Goal: Information Seeking & Learning: Find specific fact

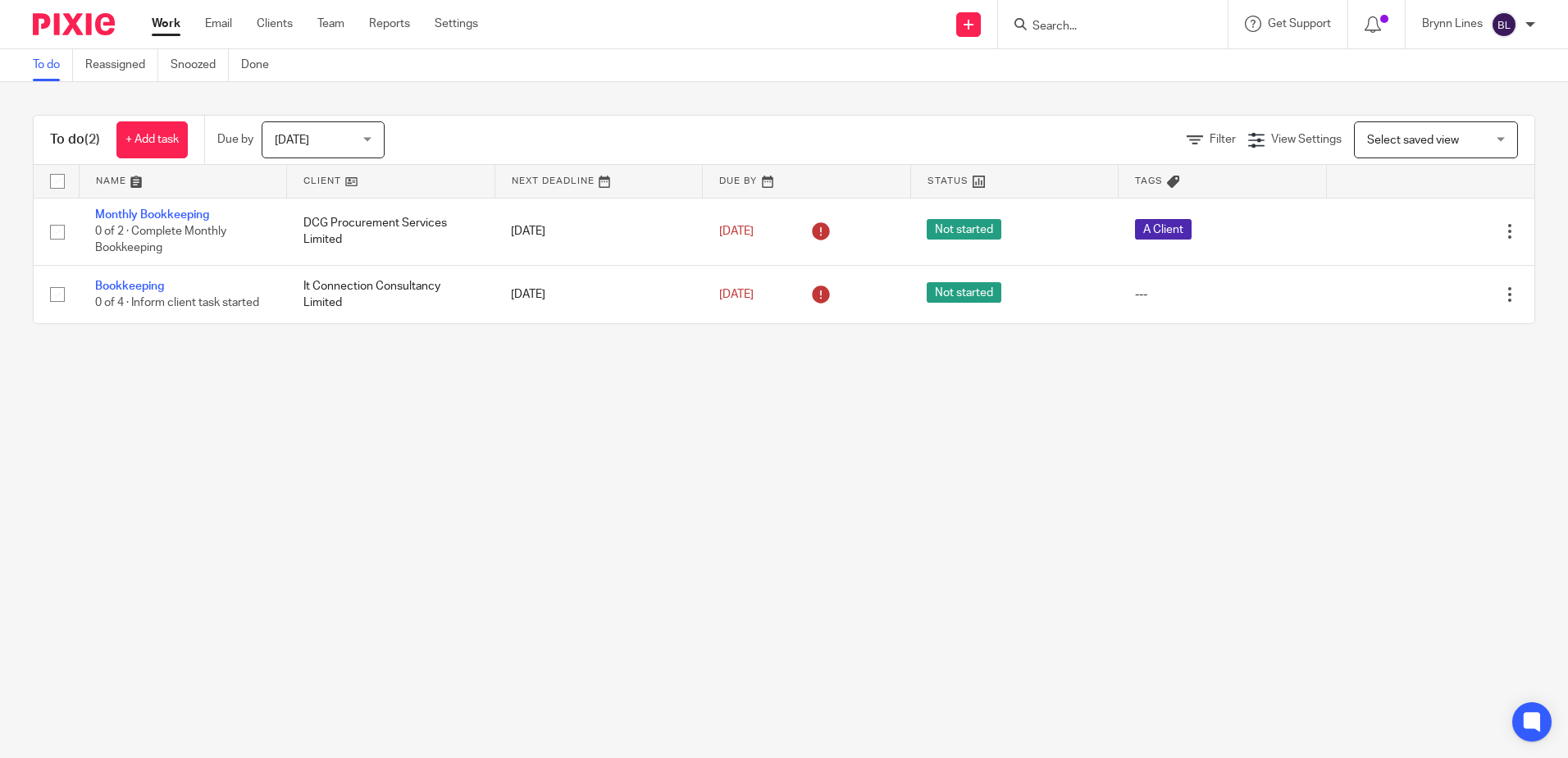
click at [1139, 17] on form at bounding box center [1118, 24] width 174 height 21
click at [1071, 34] on input "Search" at bounding box center [1104, 27] width 148 height 15
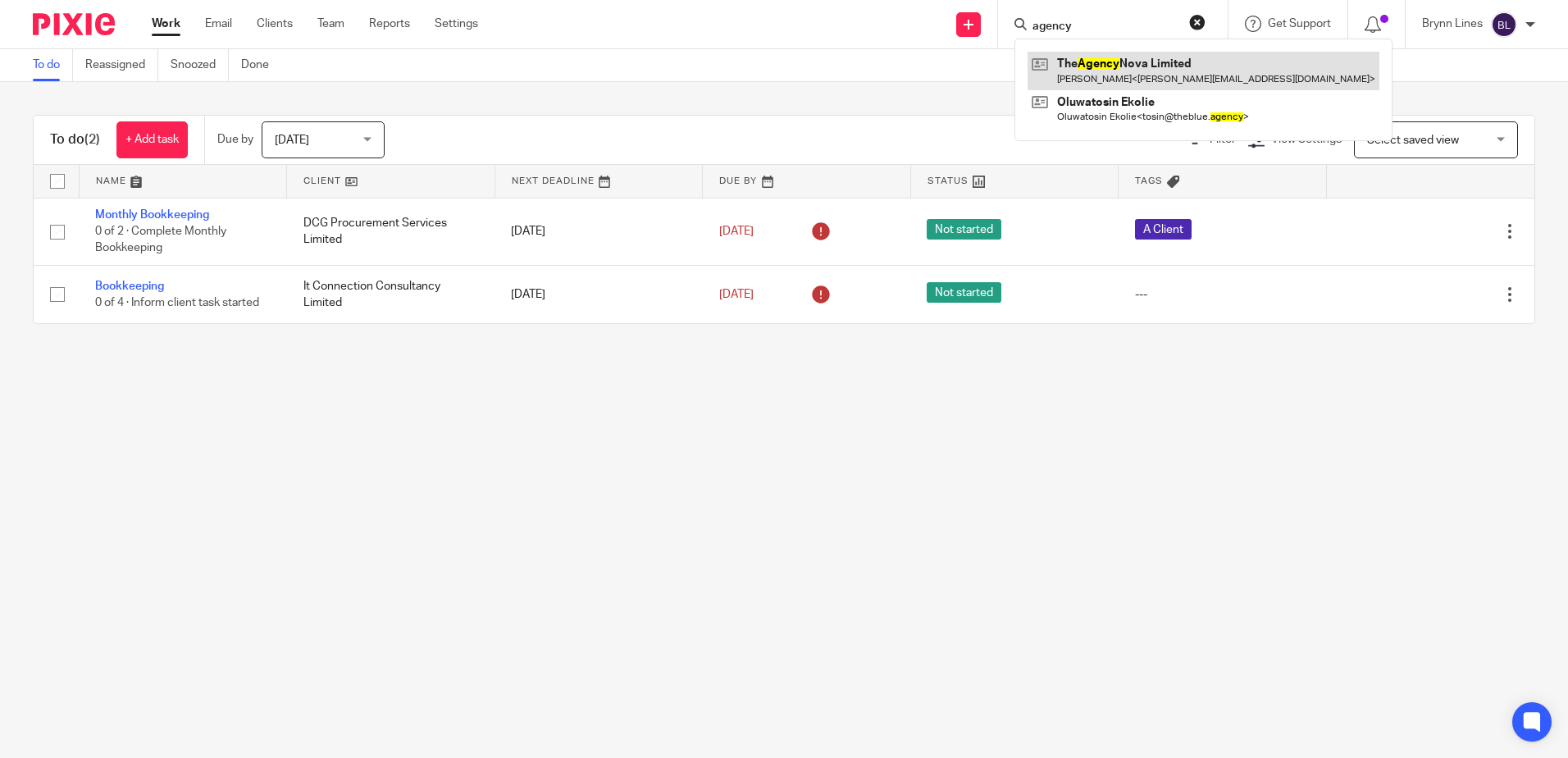
type input "agency"
click at [1127, 62] on link at bounding box center [1203, 70] width 352 height 38
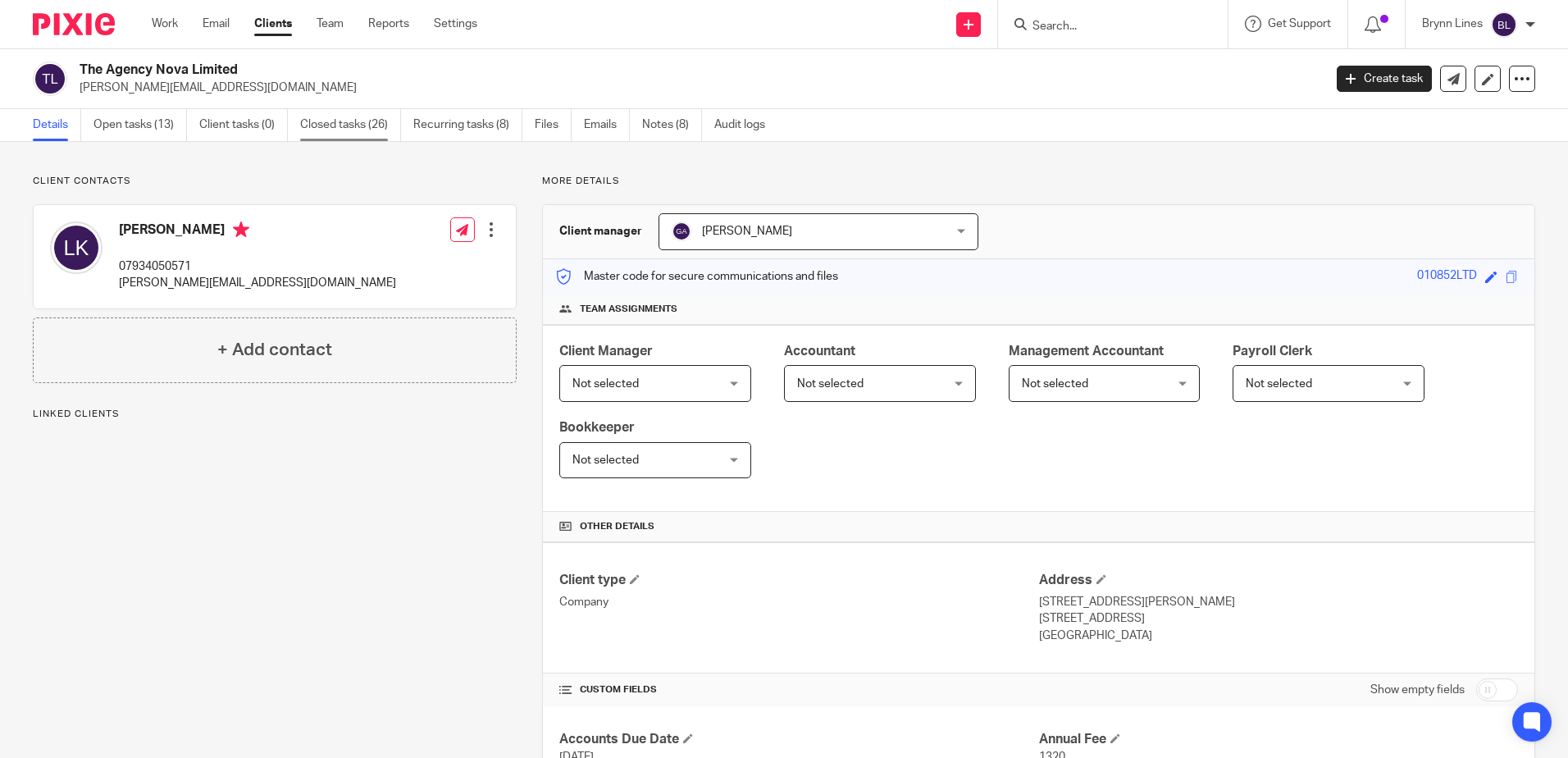
click at [352, 131] on link "Closed tasks (26)" at bounding box center [350, 125] width 101 height 32
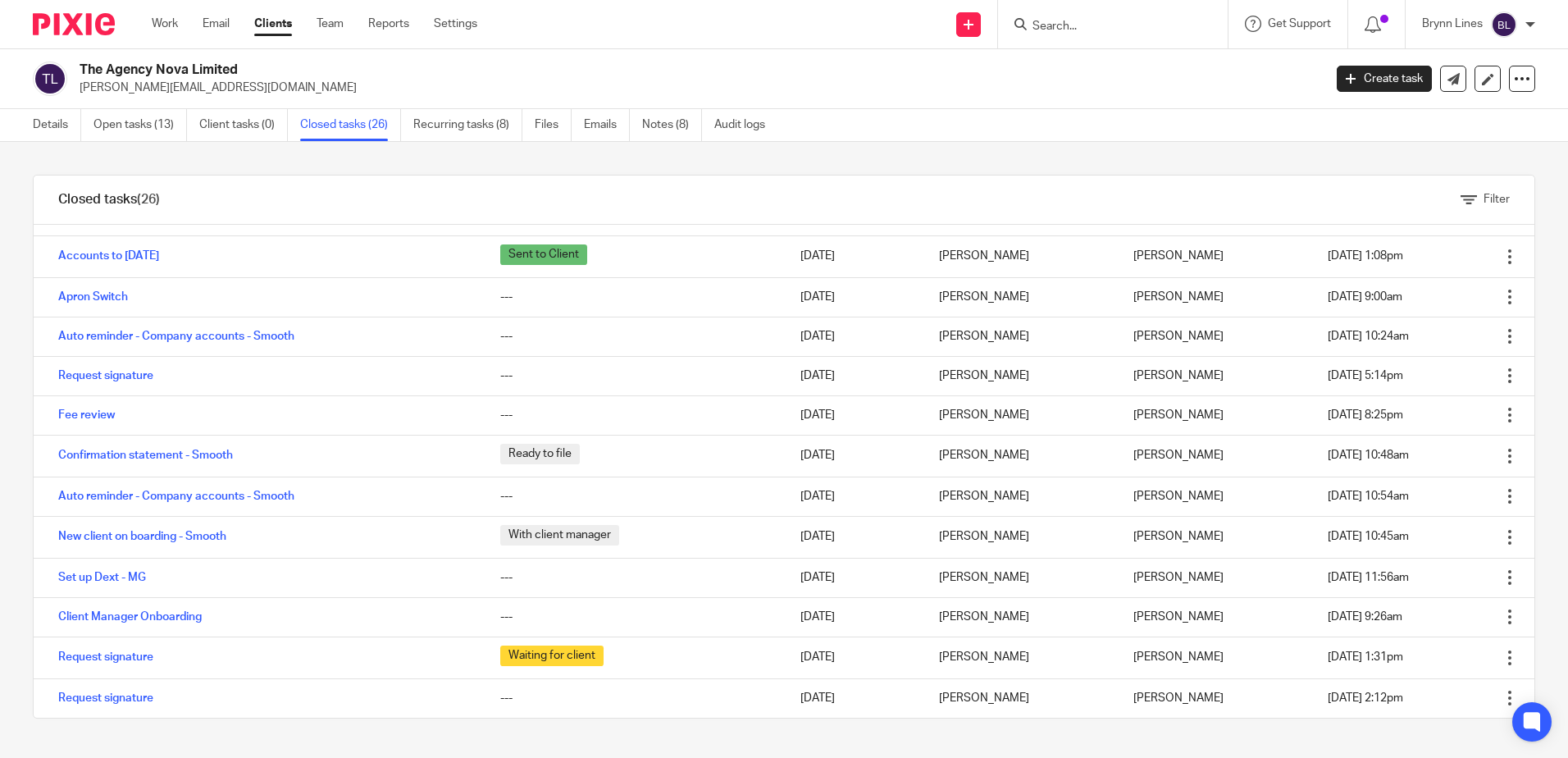
scroll to position [101, 0]
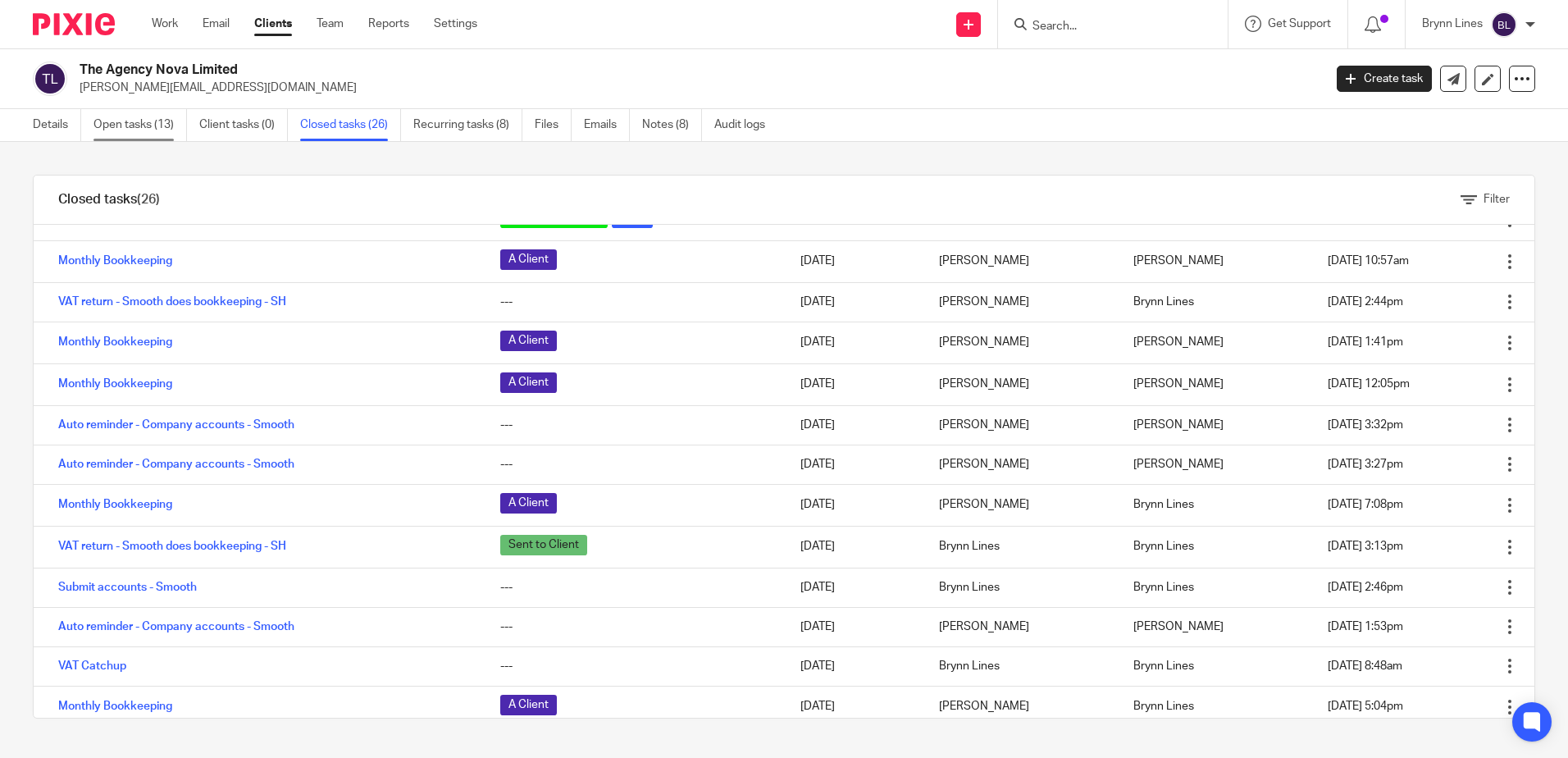
click at [143, 123] on link "Open tasks (13)" at bounding box center [140, 125] width 93 height 32
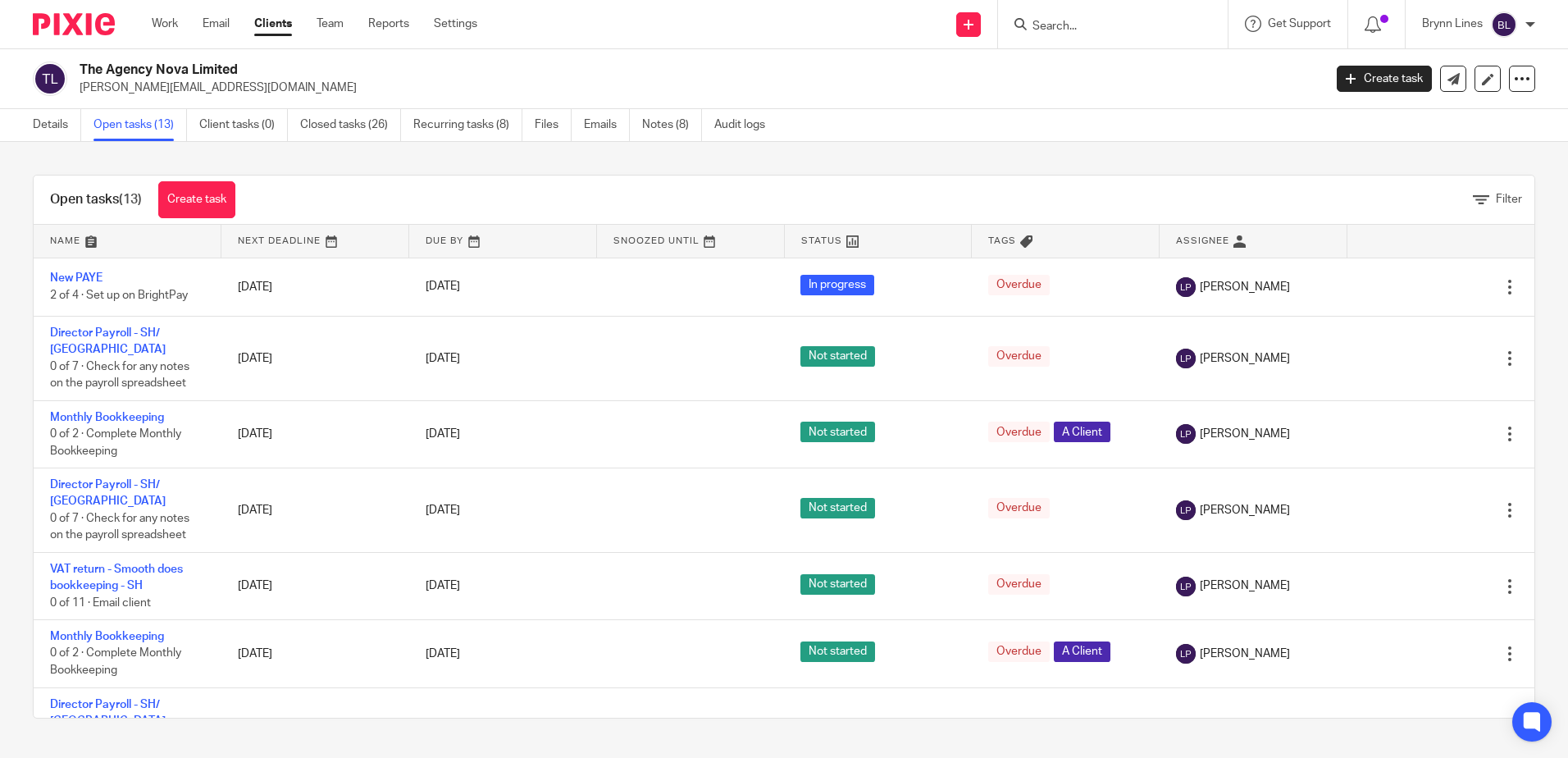
click at [1057, 25] on input "Search" at bounding box center [1104, 27] width 148 height 15
type input "exclusi"
click at [1137, 65] on link at bounding box center [1165, 70] width 277 height 38
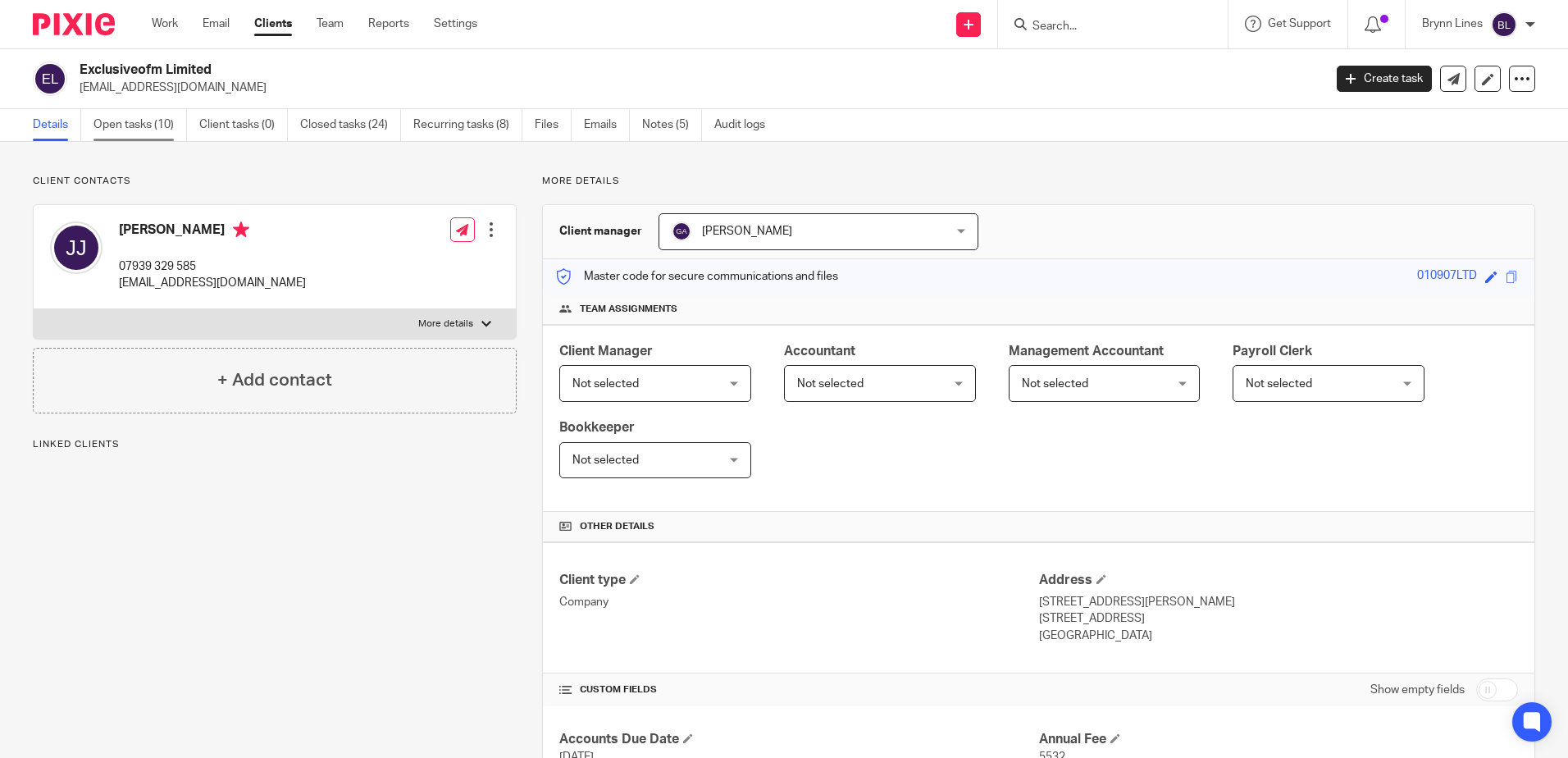
click at [144, 129] on link "Open tasks (10)" at bounding box center [140, 125] width 93 height 32
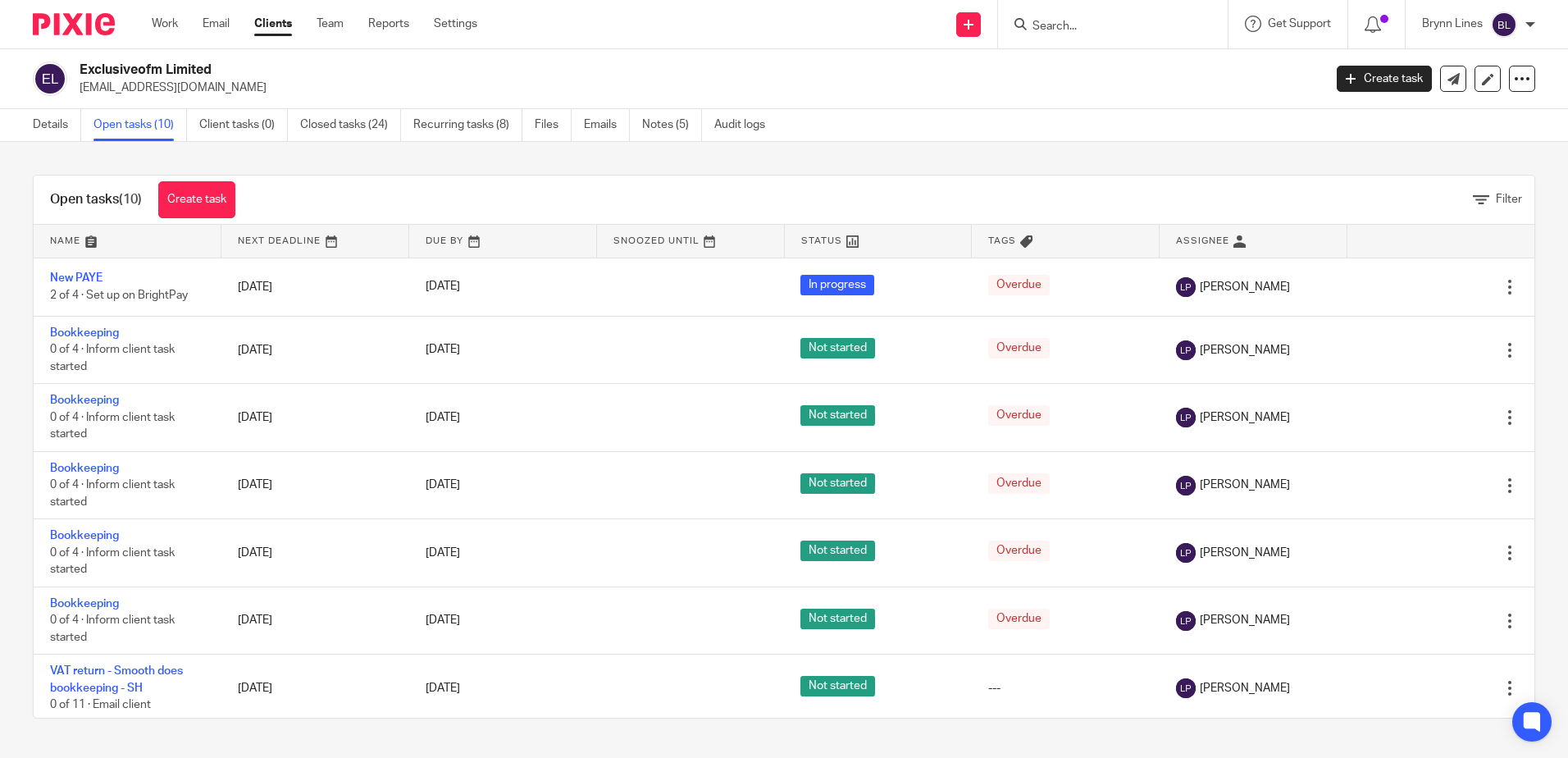
click at [1048, 26] on input "Search" at bounding box center [1104, 27] width 148 height 15
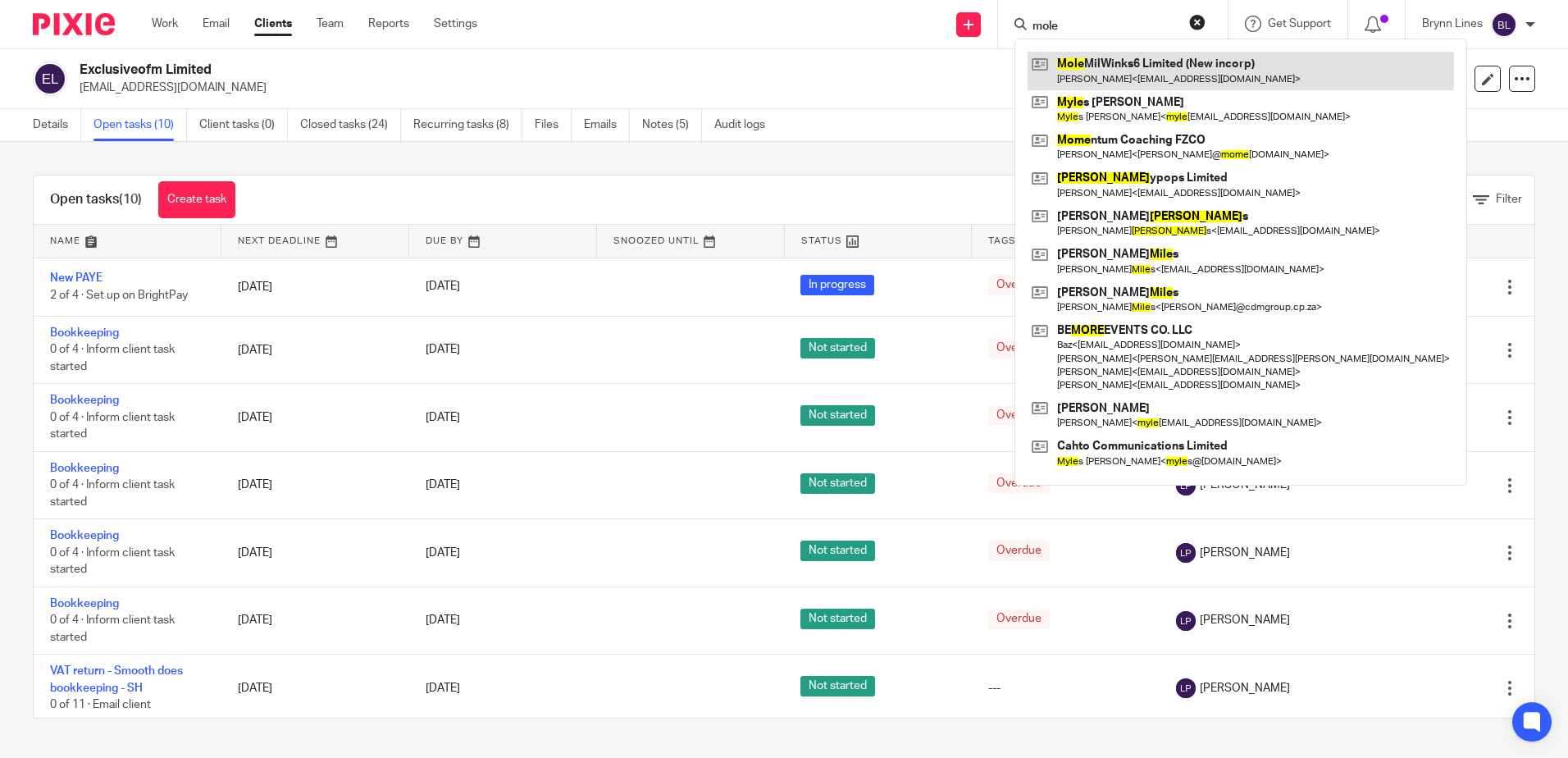
type input "mole"
click at [1095, 55] on link at bounding box center [1241, 70] width 427 height 38
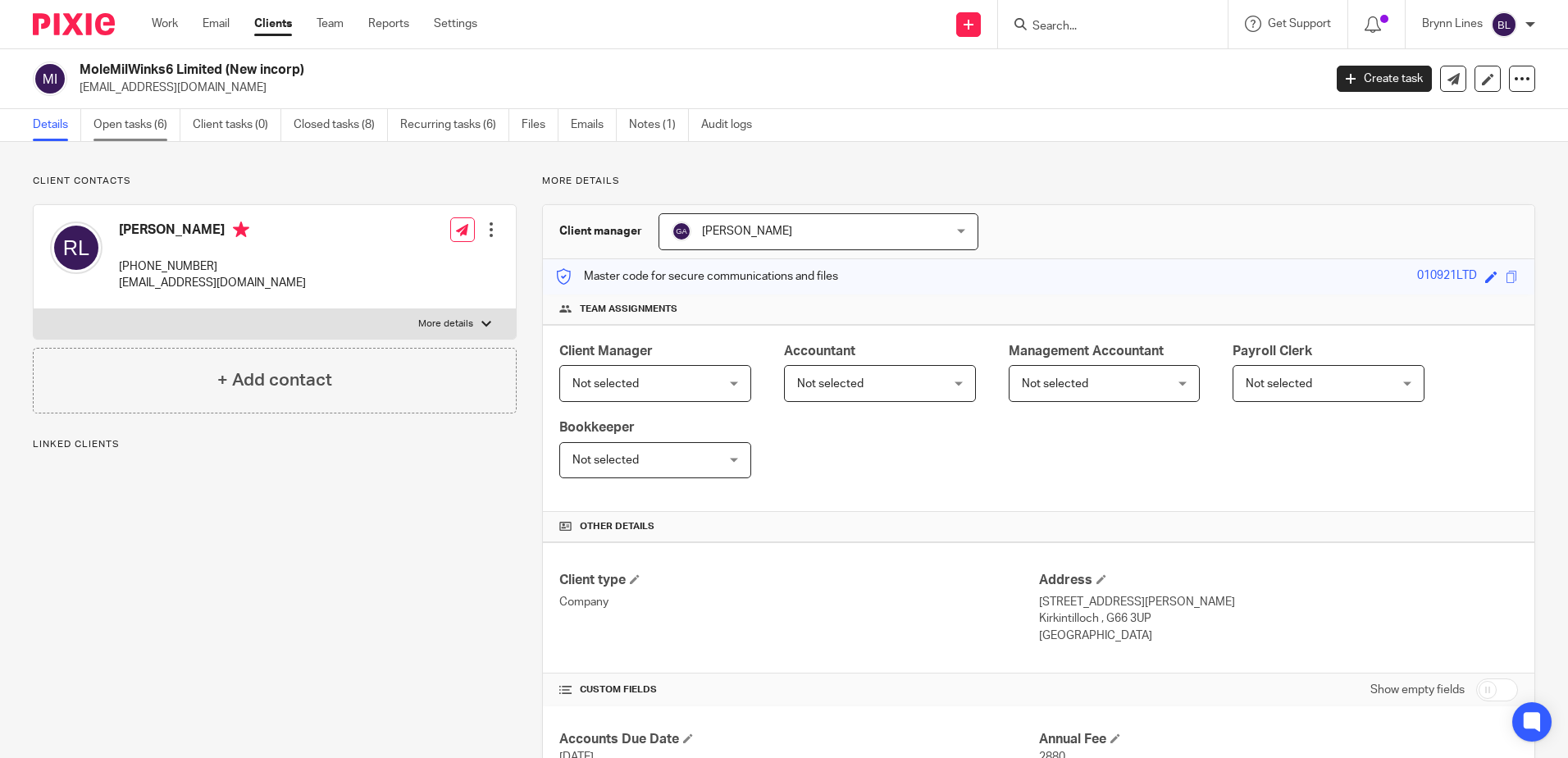
click at [142, 128] on link "Open tasks (6)" at bounding box center [136, 125] width 87 height 32
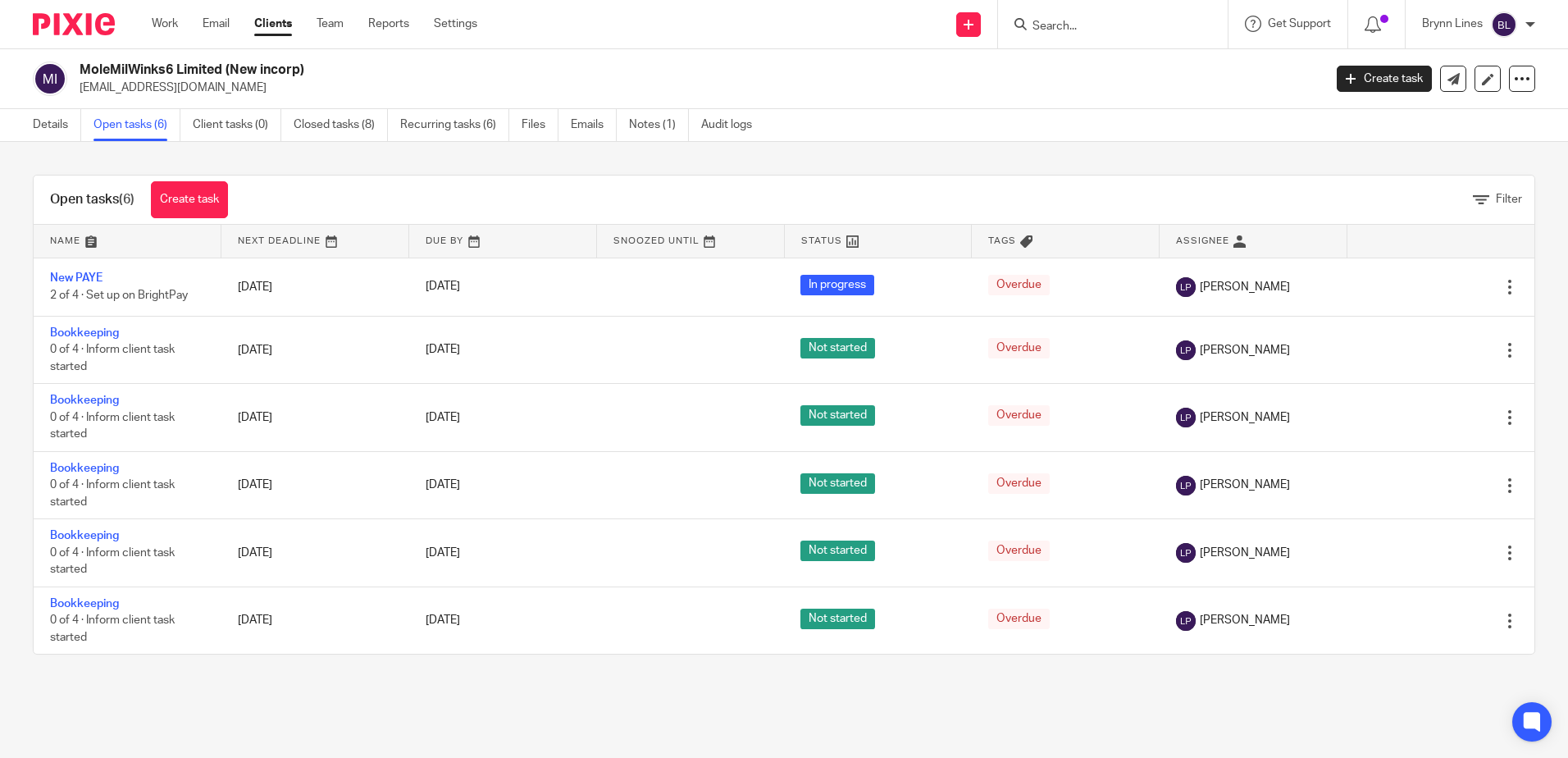
drag, startPoint x: 1137, startPoint y: 5, endPoint x: 1131, endPoint y: 13, distance: 10.0
click at [1134, 9] on div at bounding box center [1113, 24] width 230 height 49
click at [1118, 24] on input "Search" at bounding box center [1104, 27] width 148 height 15
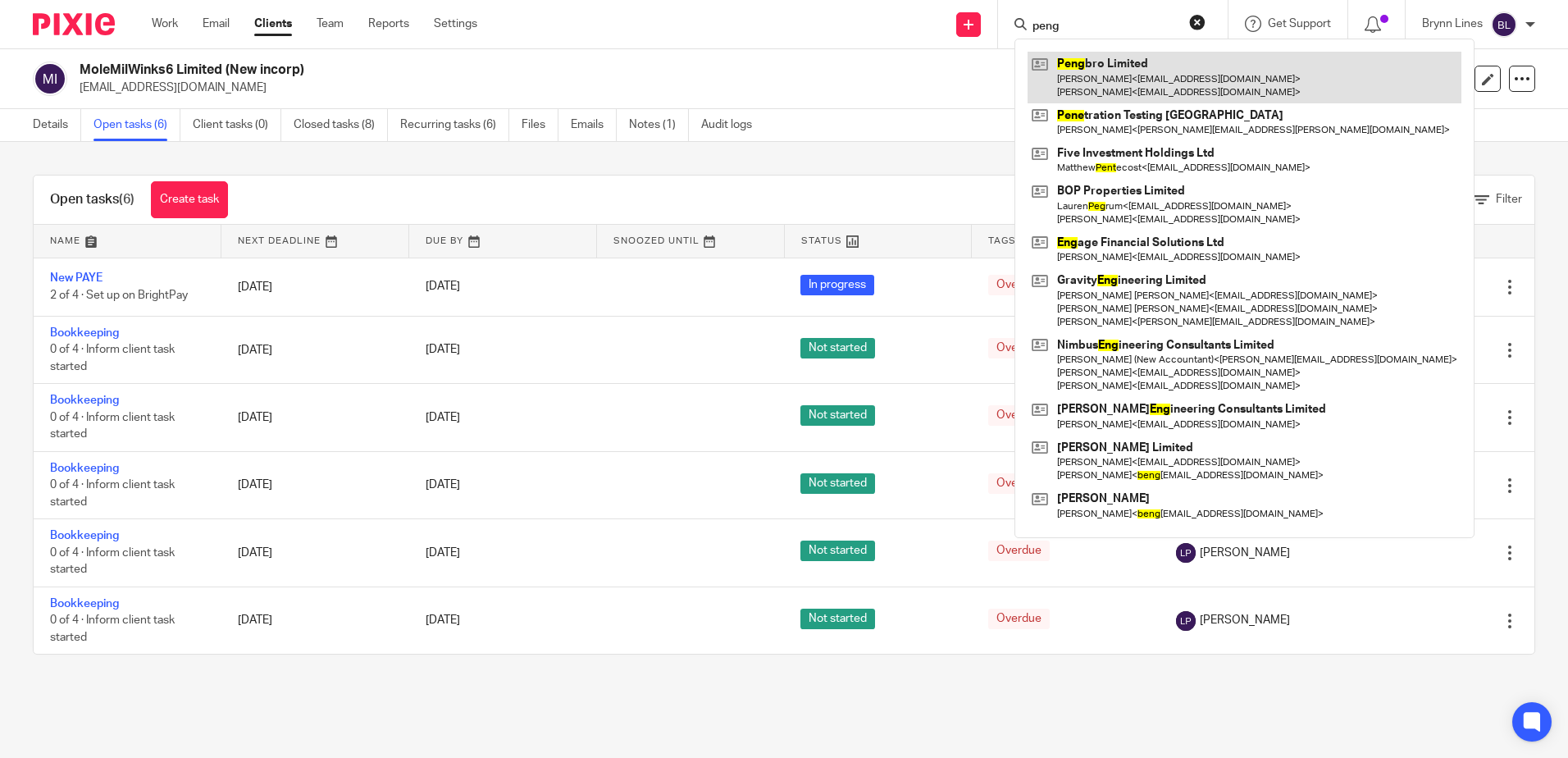
type input "peng"
click at [1104, 95] on link at bounding box center [1244, 76] width 434 height 50
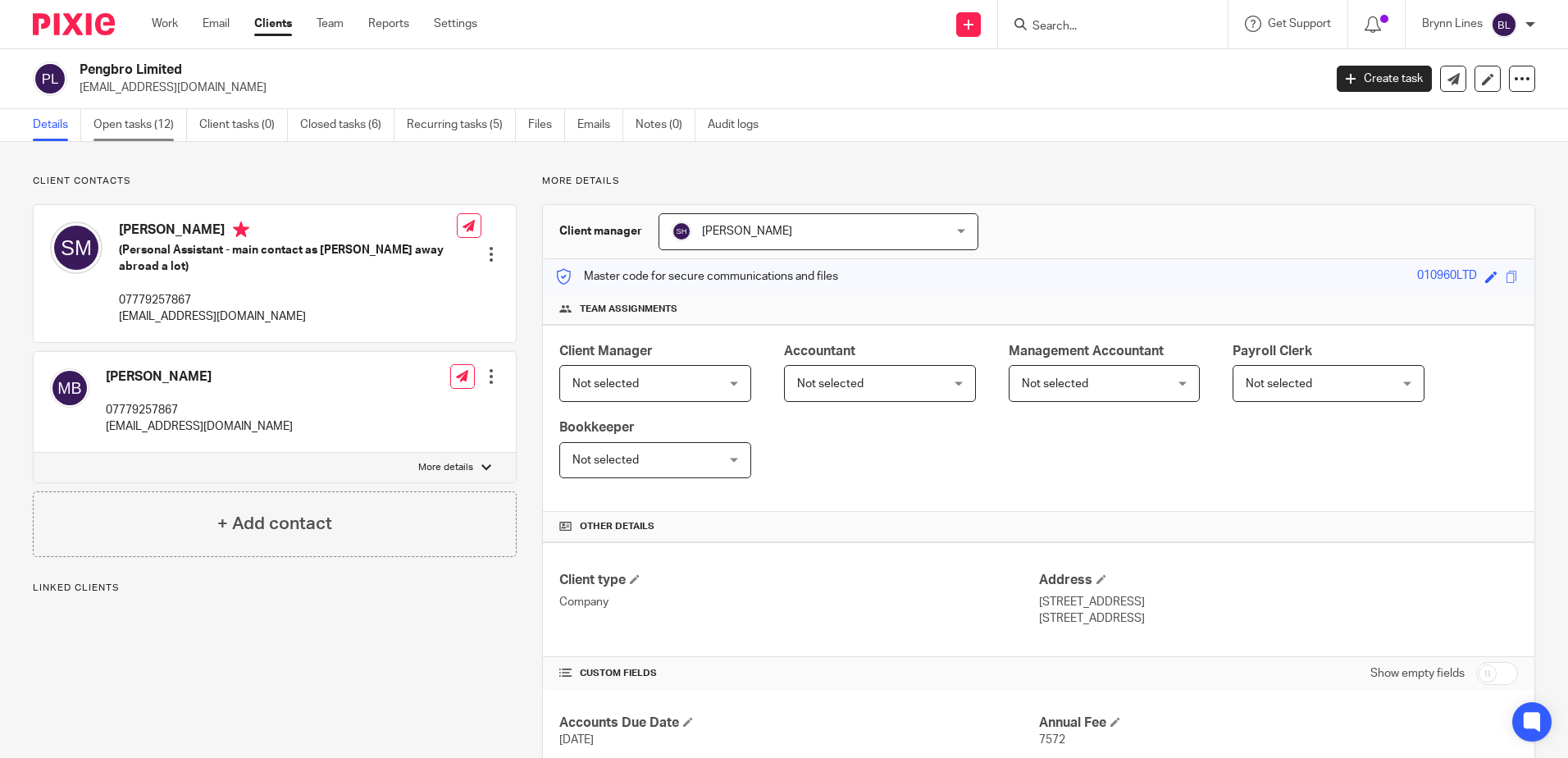
click at [150, 116] on link "Open tasks (12)" at bounding box center [140, 125] width 93 height 32
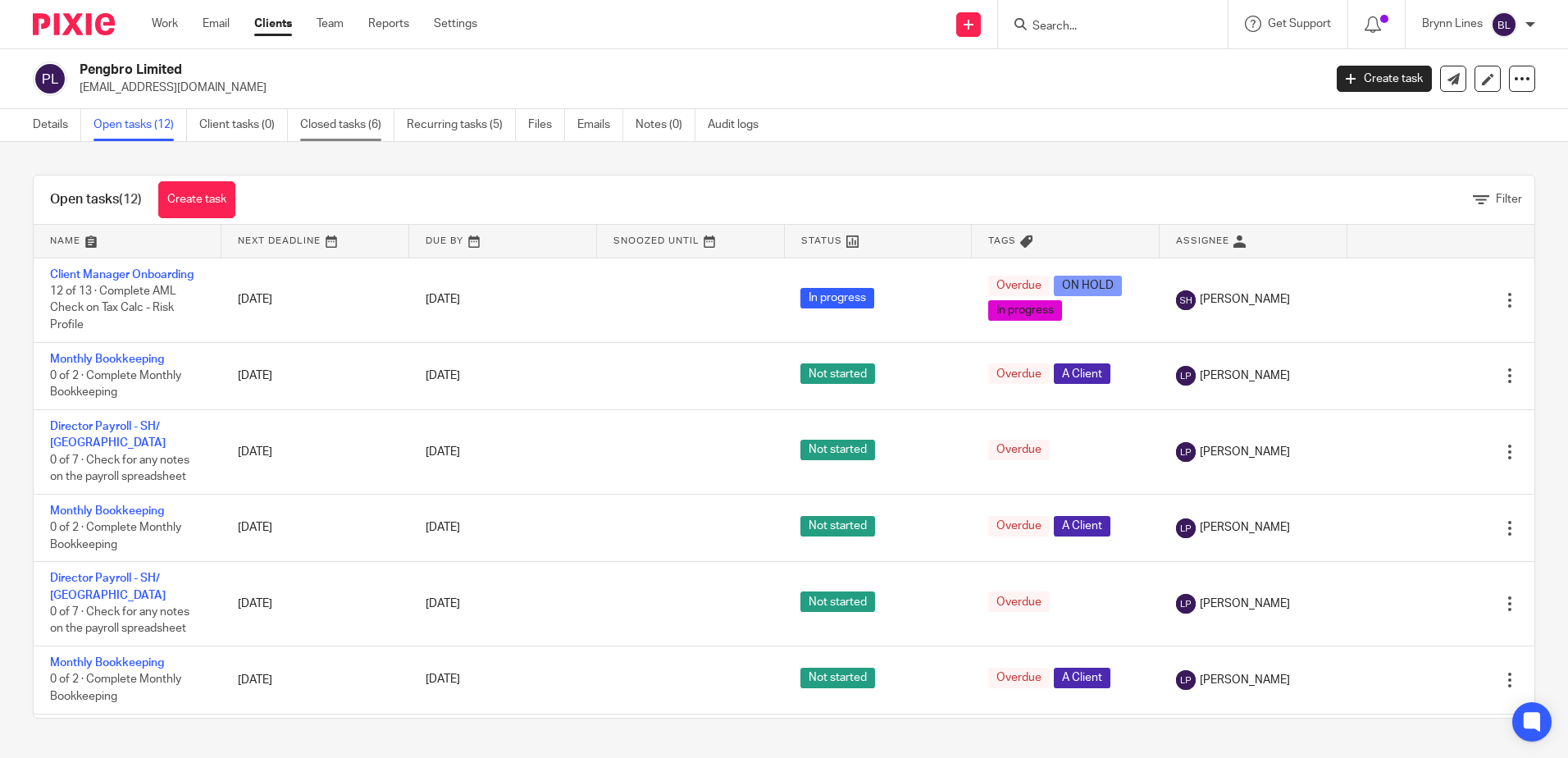
click at [331, 127] on link "Closed tasks (6)" at bounding box center [347, 125] width 94 height 32
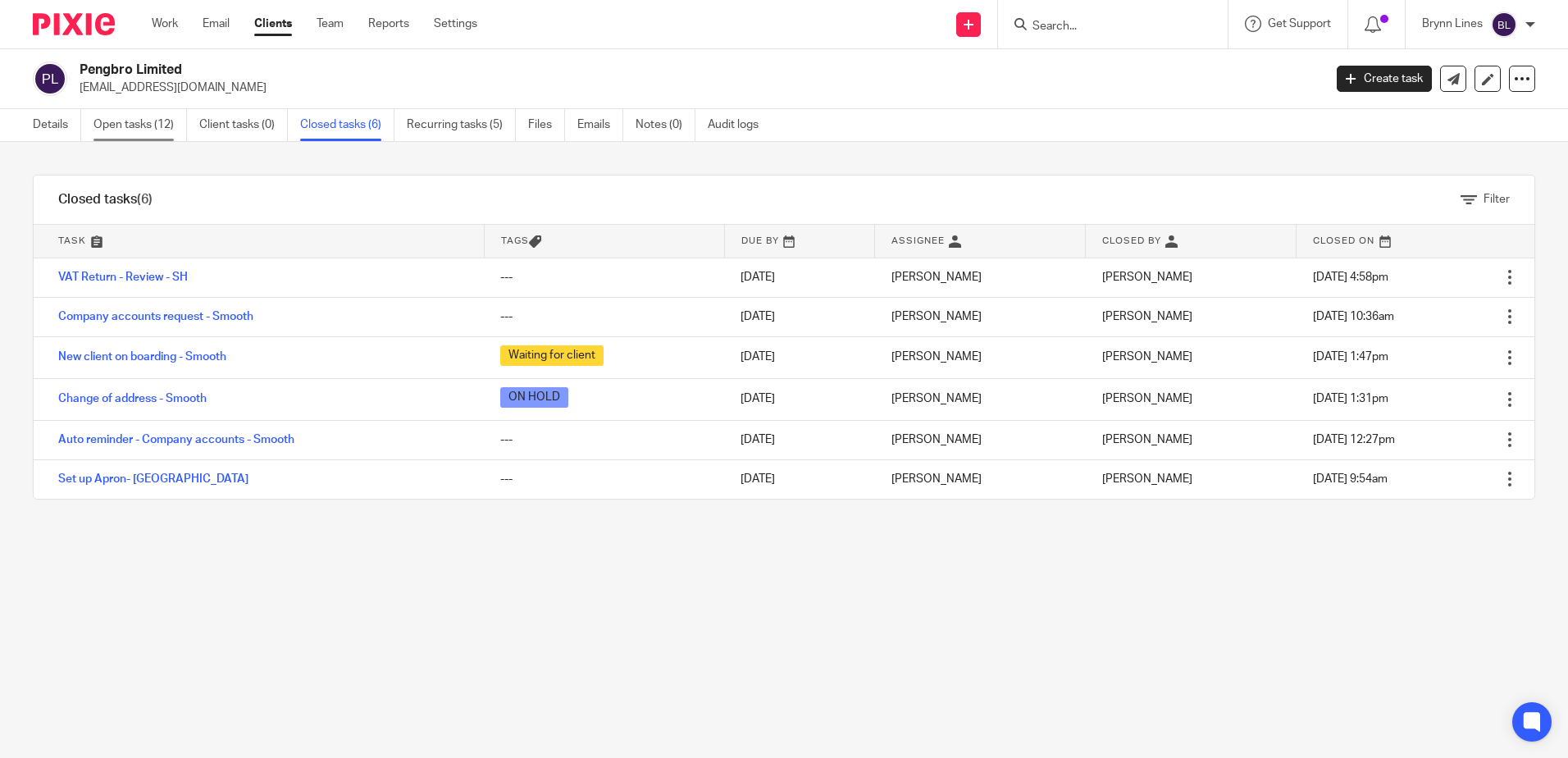
click at [164, 122] on link "Open tasks (12)" at bounding box center [140, 125] width 93 height 32
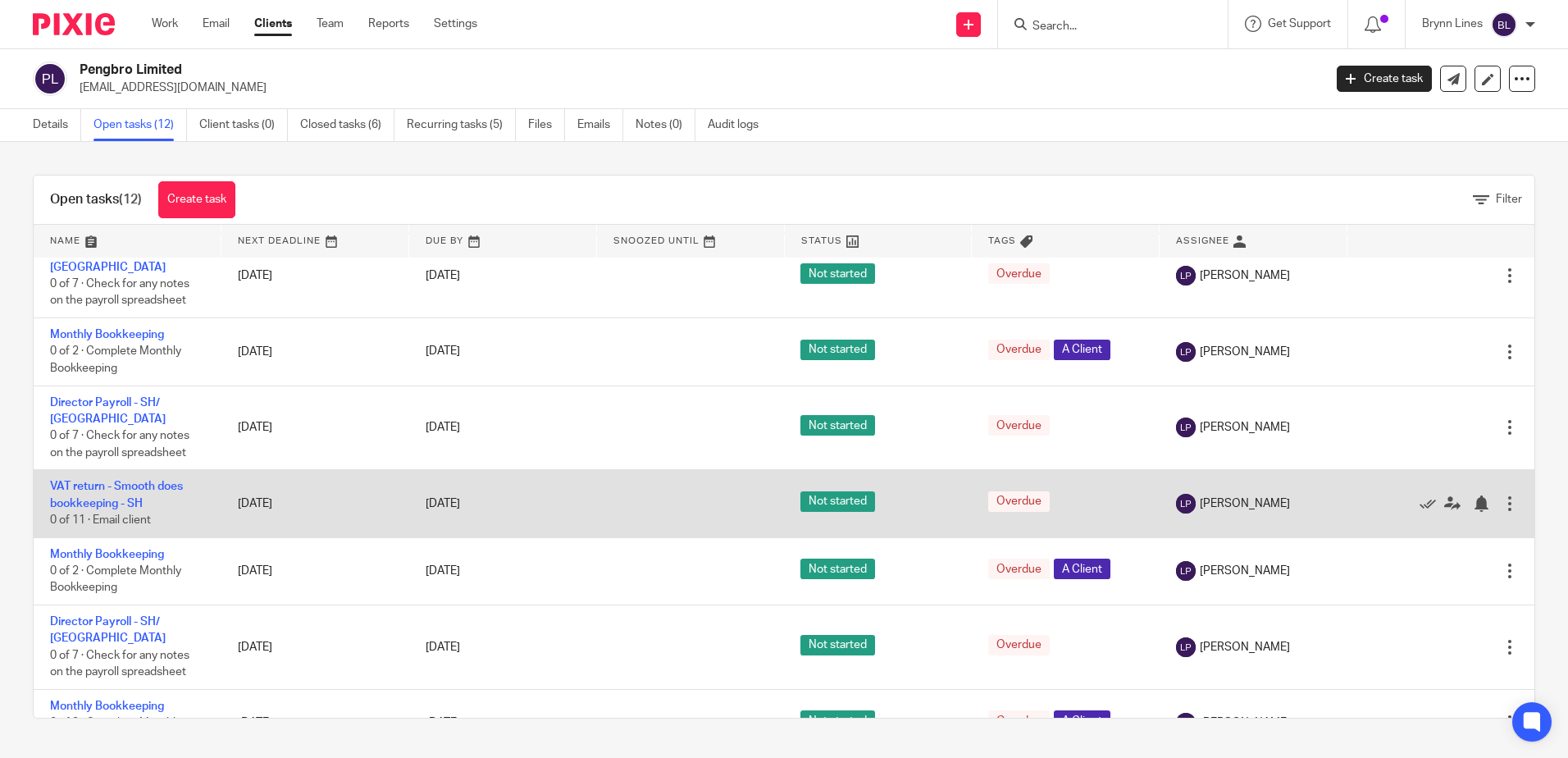
scroll to position [367, 0]
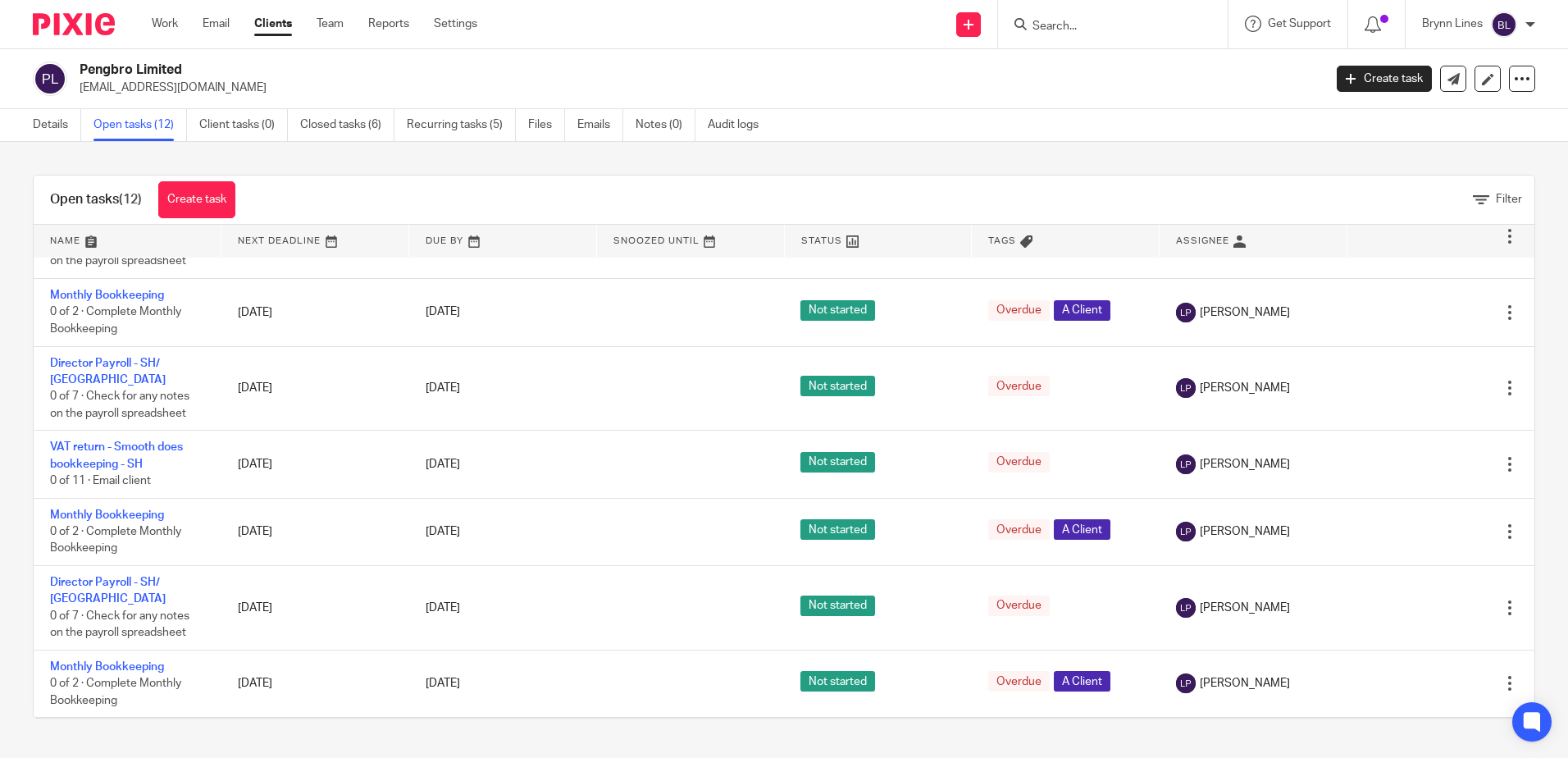
click at [1111, 26] on input "Search" at bounding box center [1104, 27] width 148 height 15
type input "choice"
click button "submit" at bounding box center [0, 0] width 0 height 0
click at [1103, 59] on link at bounding box center [1165, 70] width 277 height 38
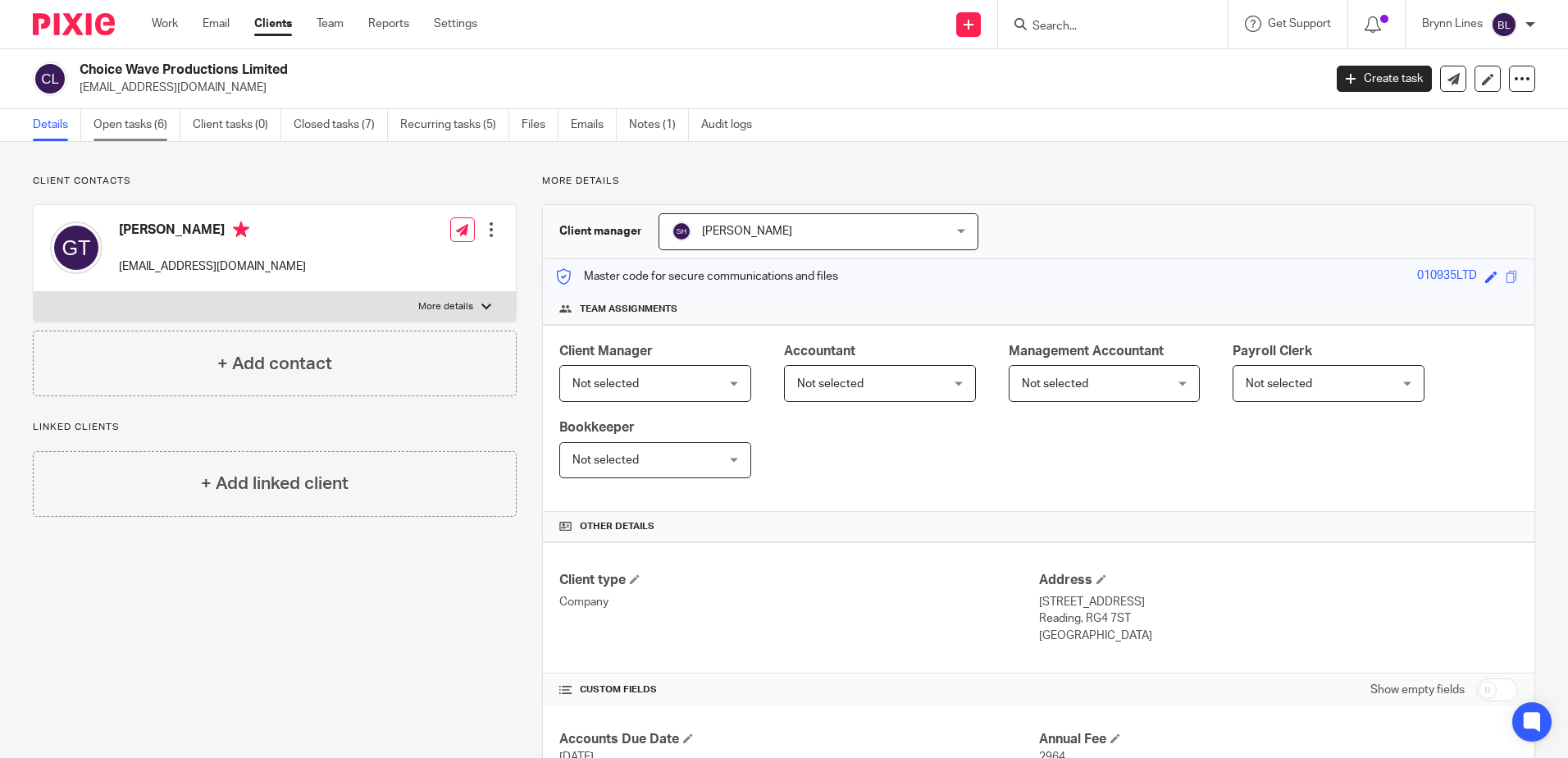
click at [143, 122] on link "Open tasks (6)" at bounding box center [136, 125] width 87 height 32
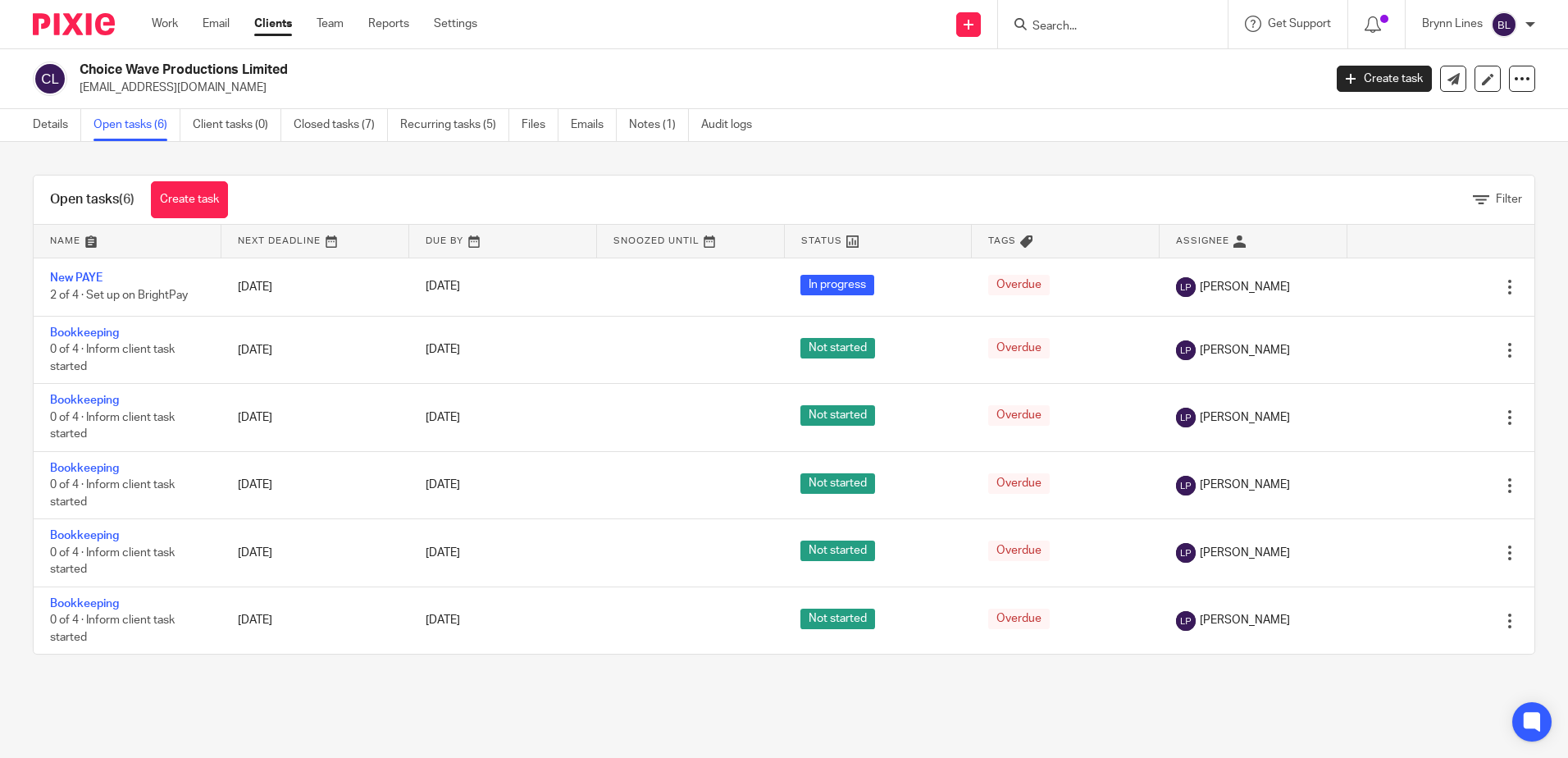
click at [1062, 25] on input "Search" at bounding box center [1104, 27] width 148 height 15
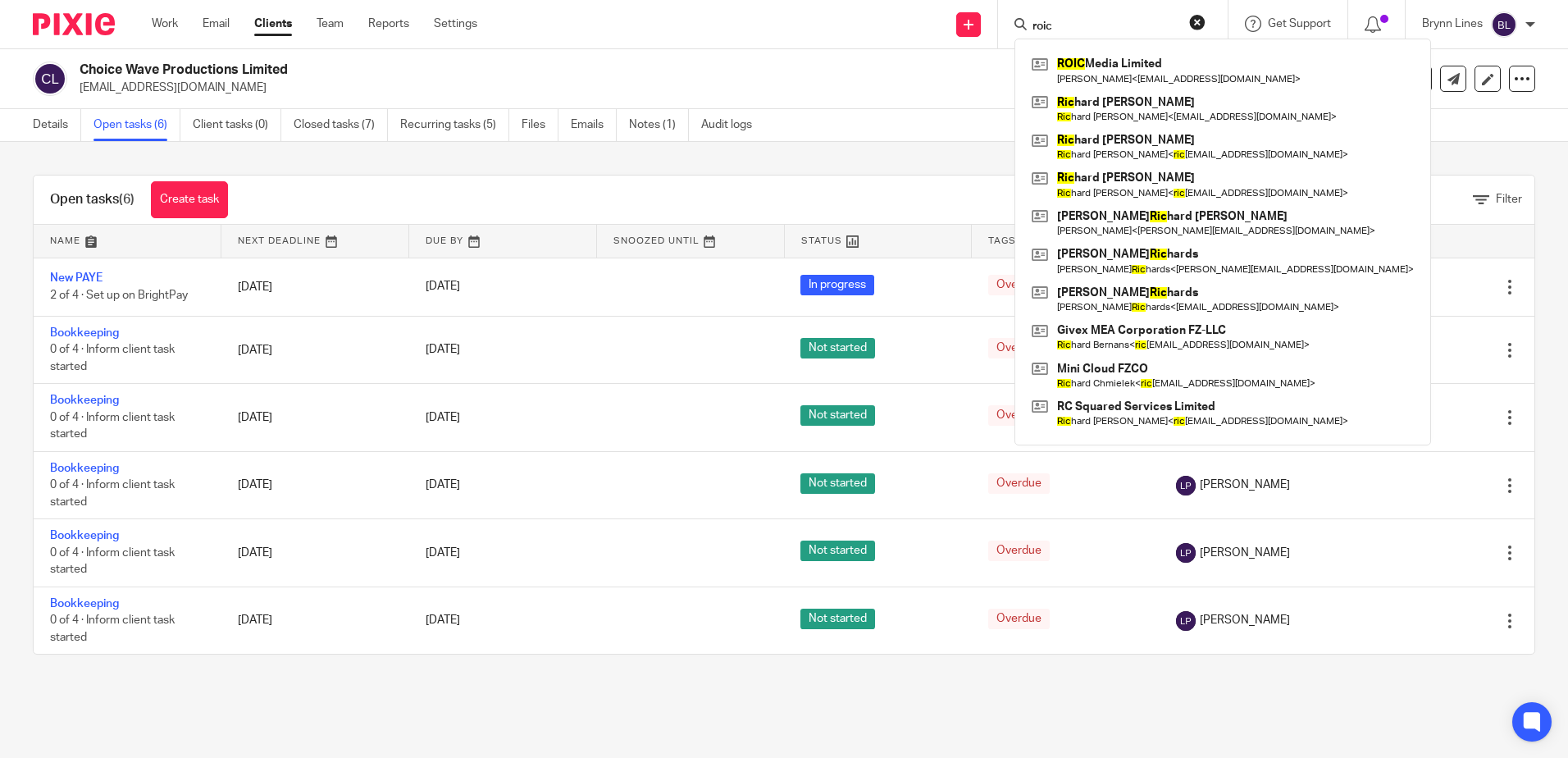
type input "roic"
click button "submit" at bounding box center [0, 0] width 0 height 0
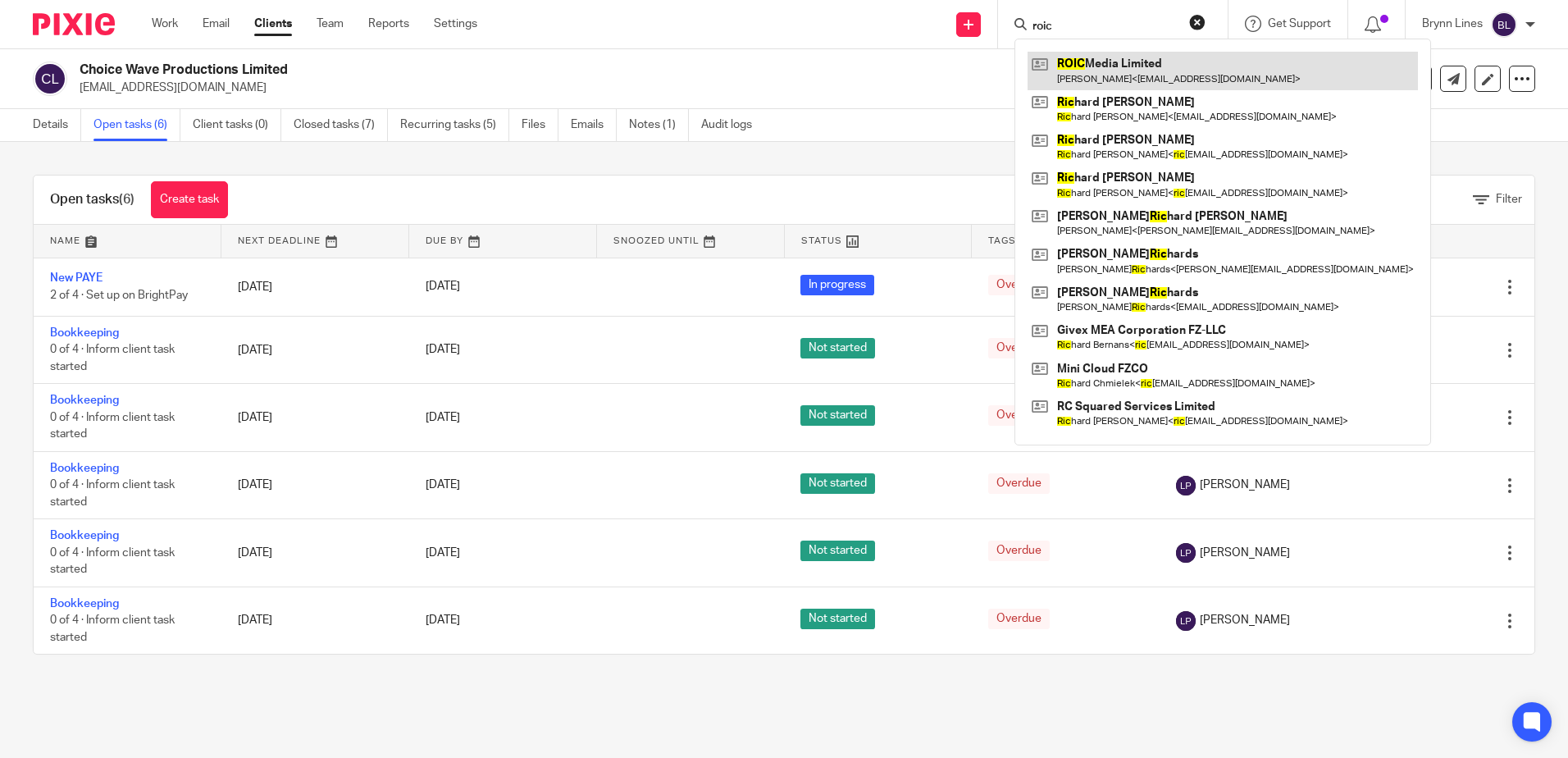
click at [1130, 80] on link at bounding box center [1222, 70] width 390 height 38
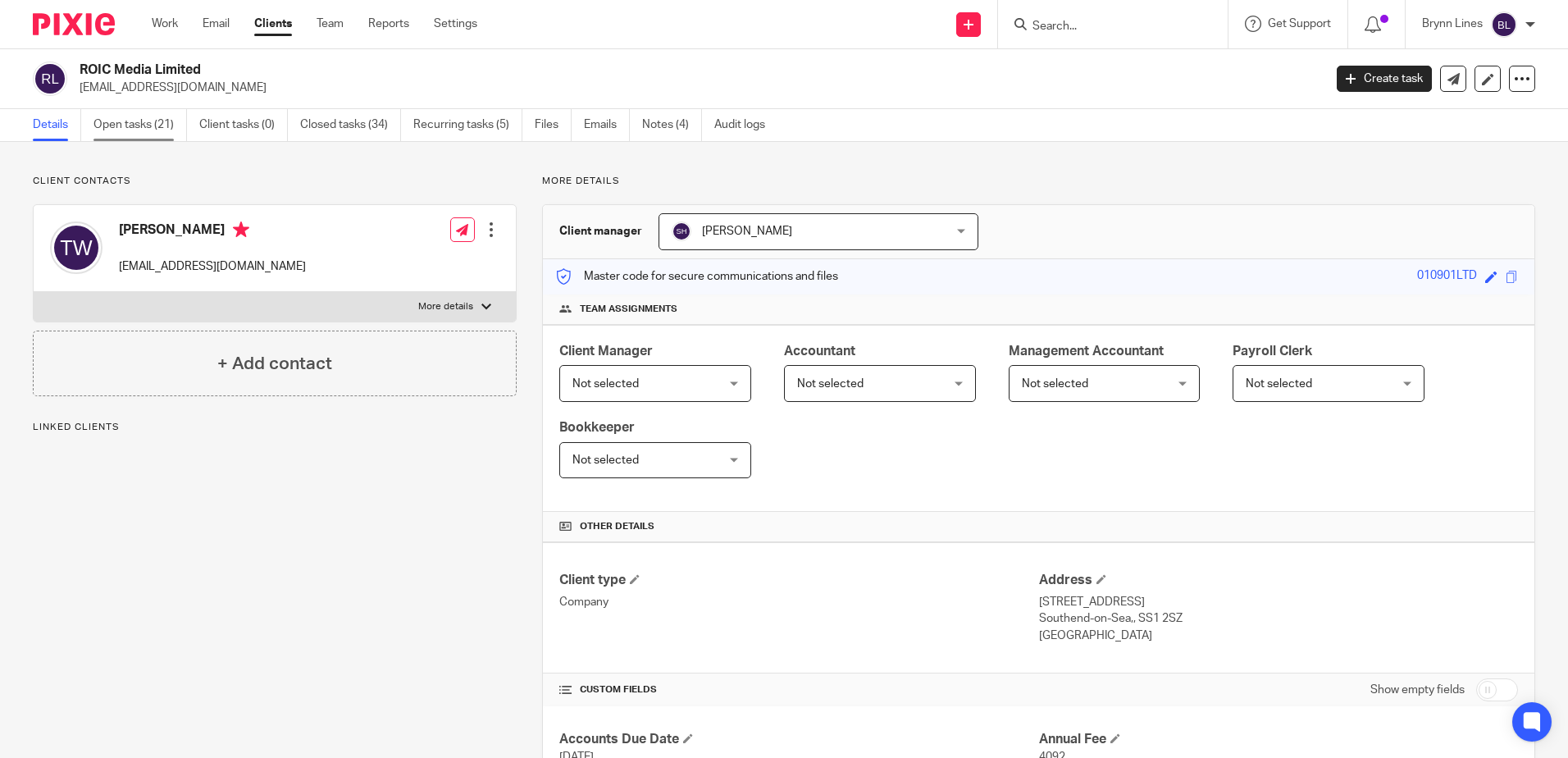
click at [157, 126] on link "Open tasks (21)" at bounding box center [140, 125] width 93 height 32
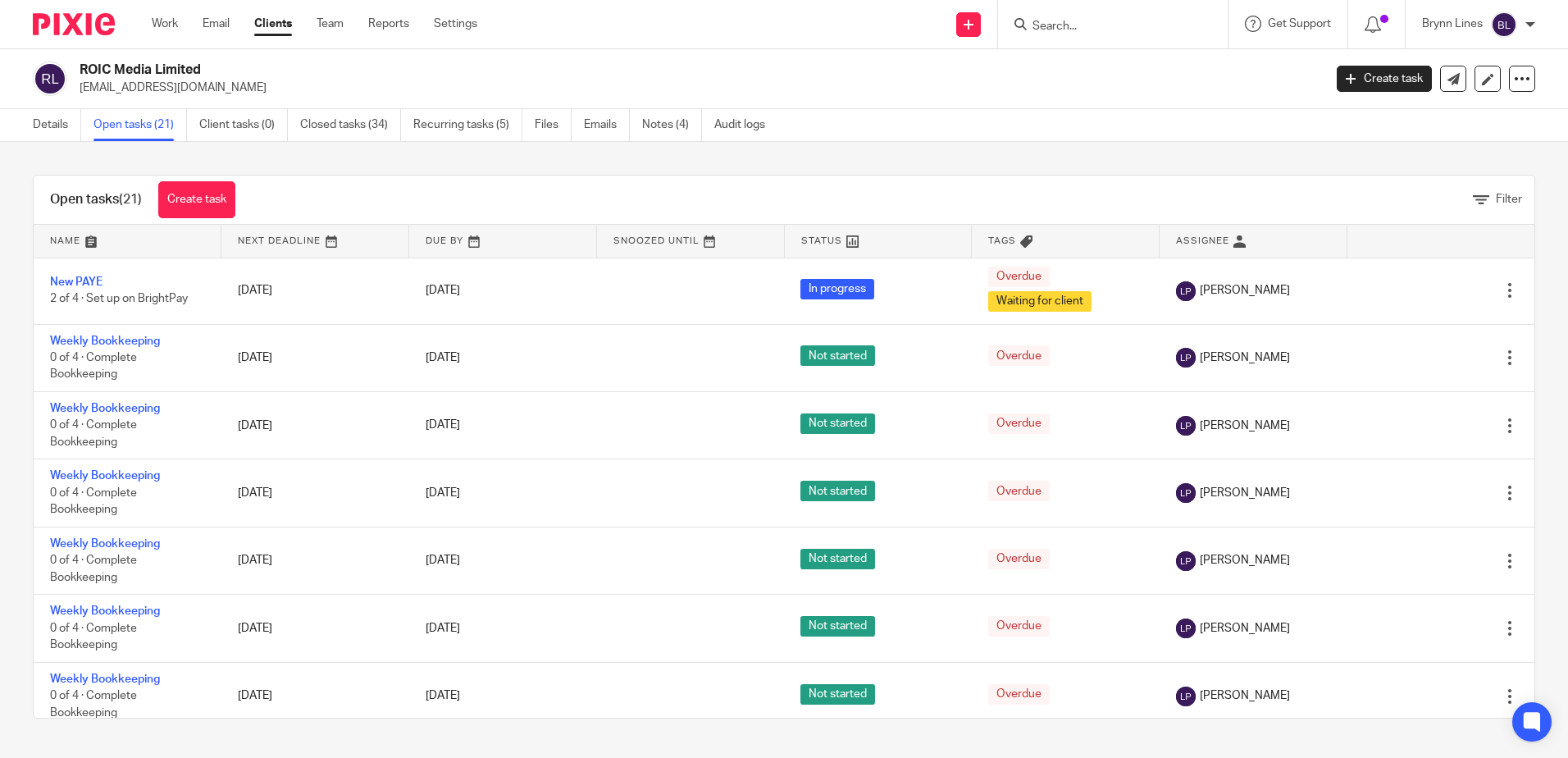
click at [1106, 34] on input "Search" at bounding box center [1104, 27] width 148 height 15
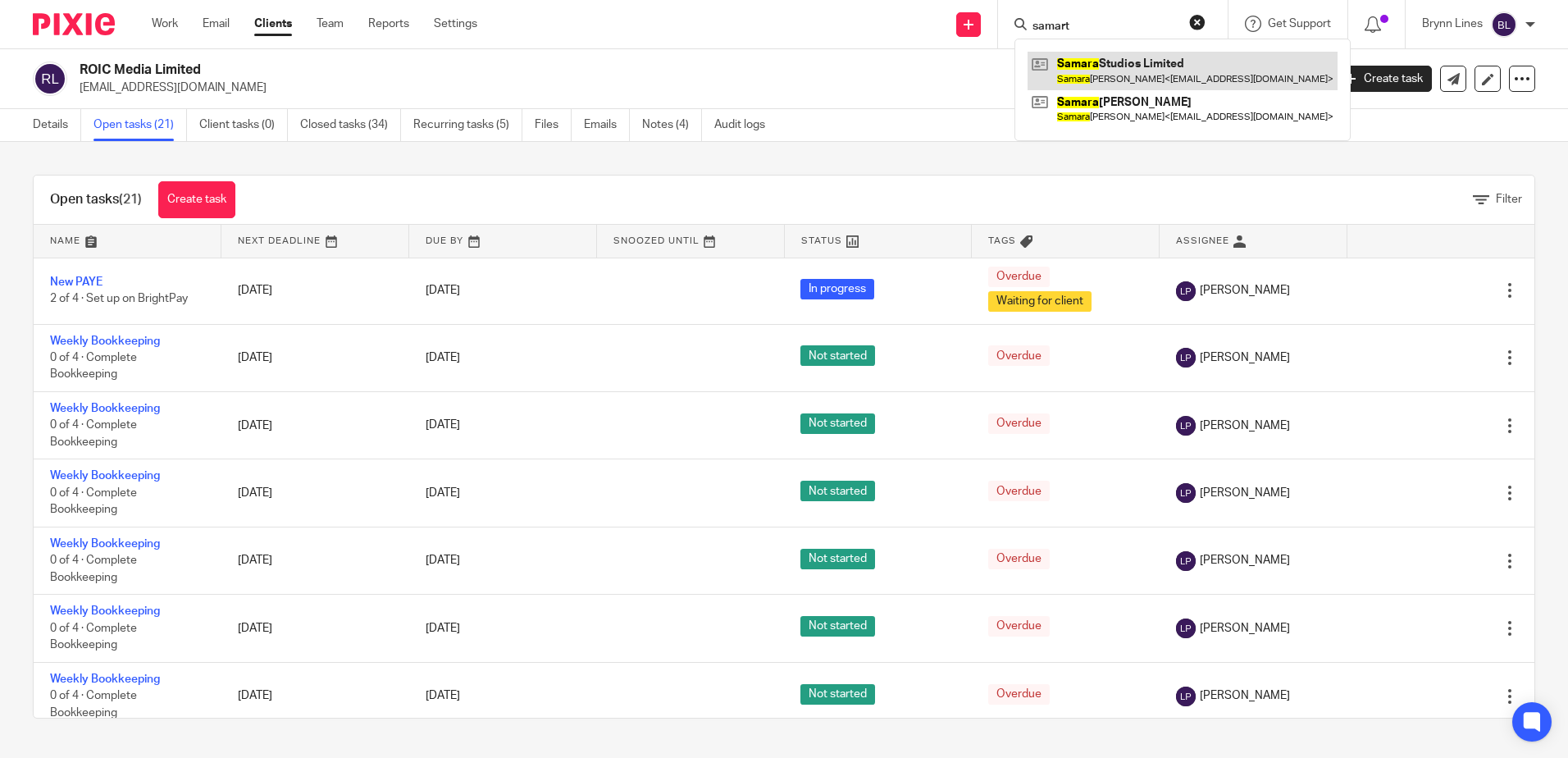
type input "samart"
click at [1103, 64] on link at bounding box center [1182, 70] width 310 height 38
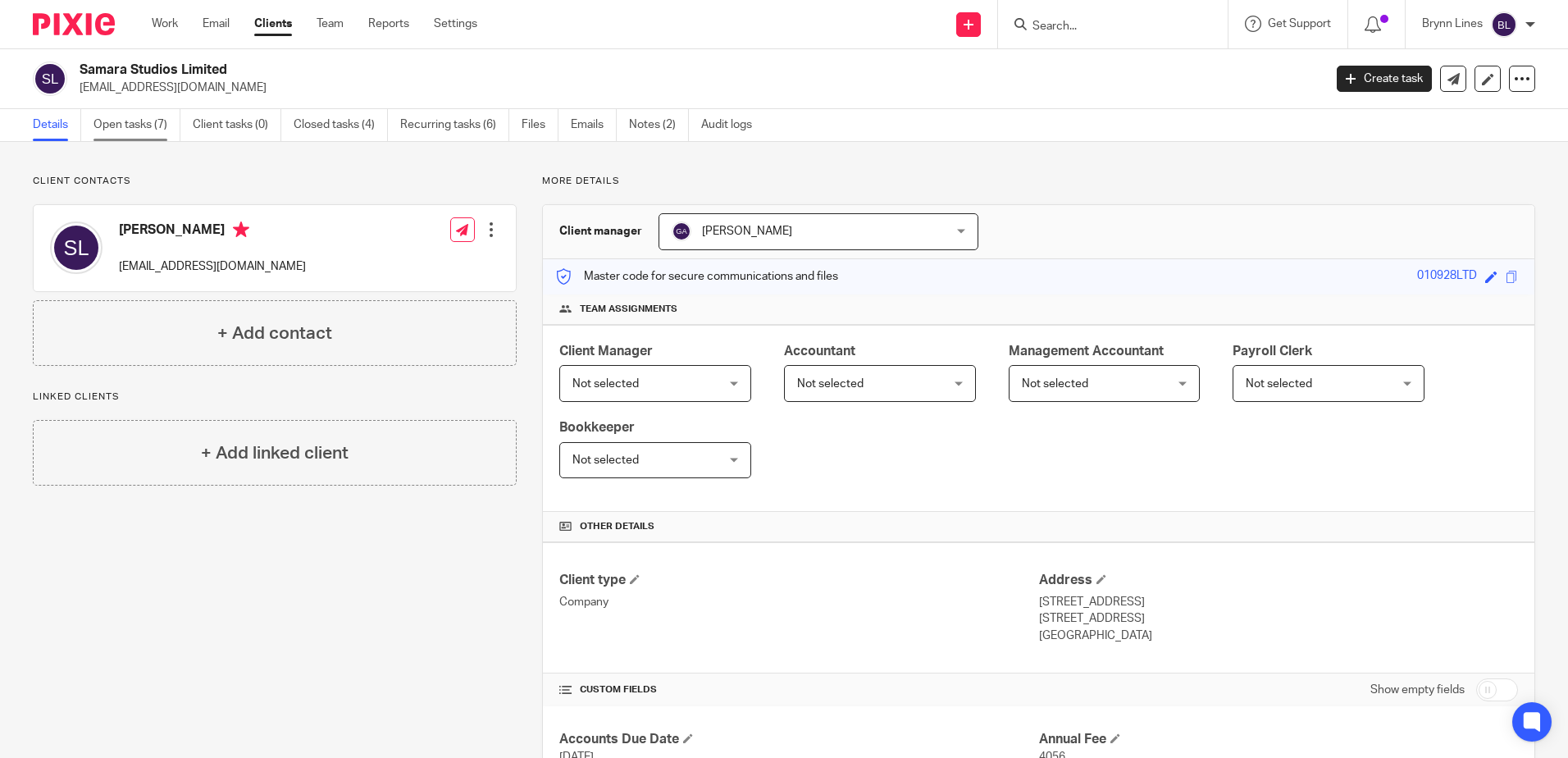
click at [150, 139] on link "Open tasks (7)" at bounding box center [136, 125] width 87 height 32
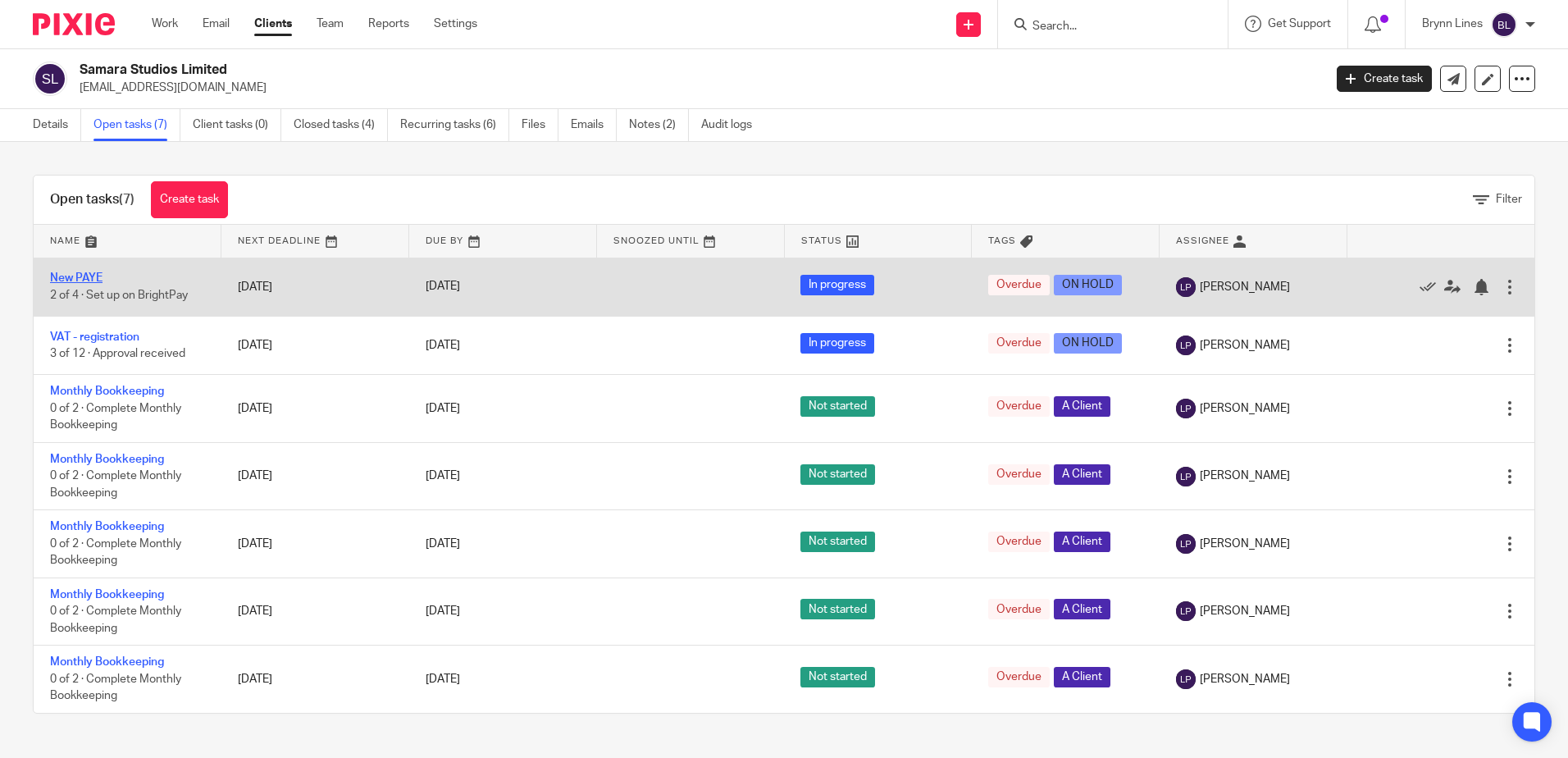
click at [82, 281] on link "New PAYE" at bounding box center [76, 278] width 52 height 12
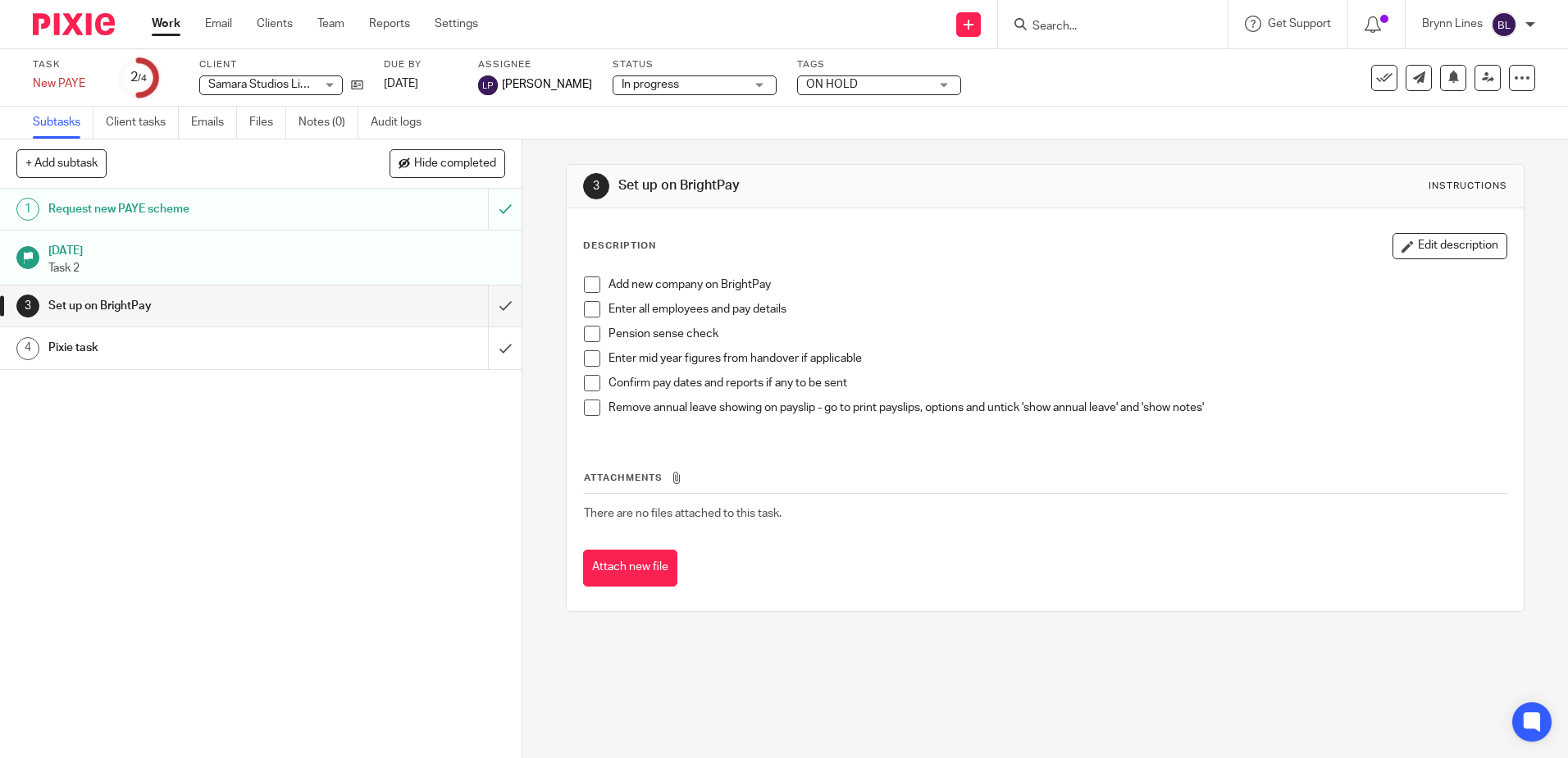
click at [223, 257] on h1 "[DATE]" at bounding box center [277, 249] width 457 height 21
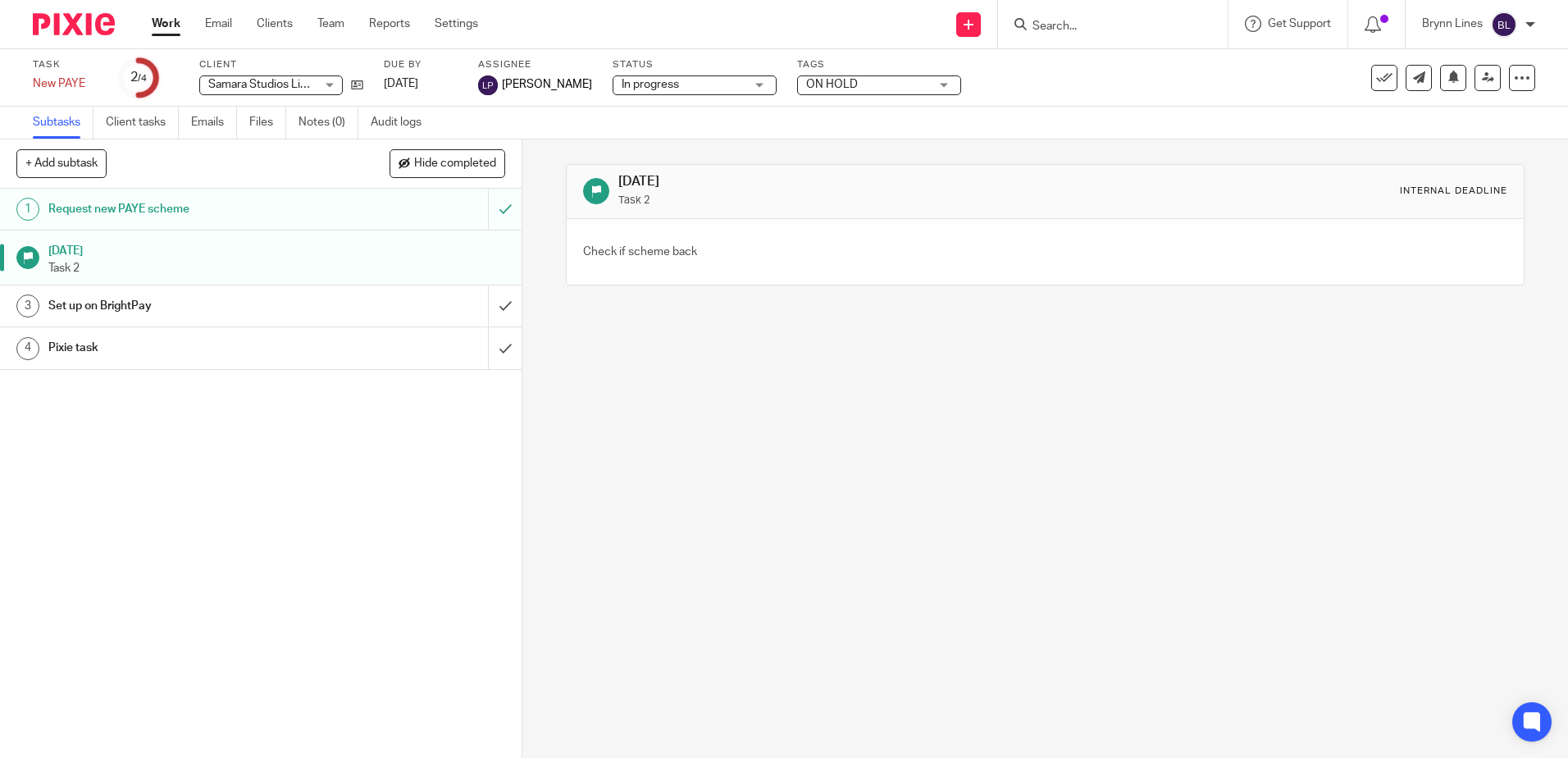
click at [187, 291] on link "3 Set up on BrightPay" at bounding box center [244, 306] width 488 height 41
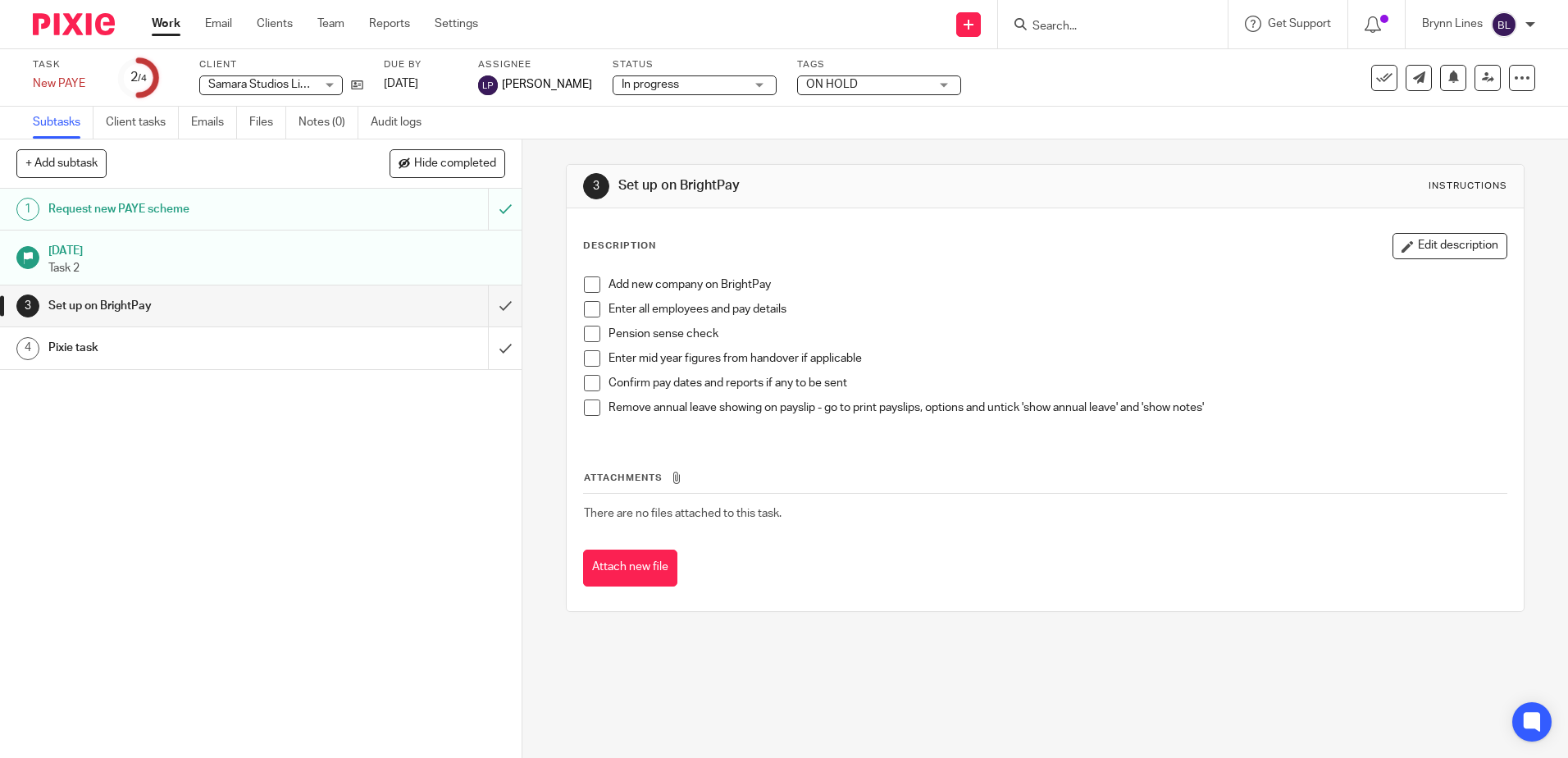
click at [1122, 34] on form at bounding box center [1118, 24] width 174 height 21
click at [1112, 32] on input "Search" at bounding box center [1104, 27] width 148 height 15
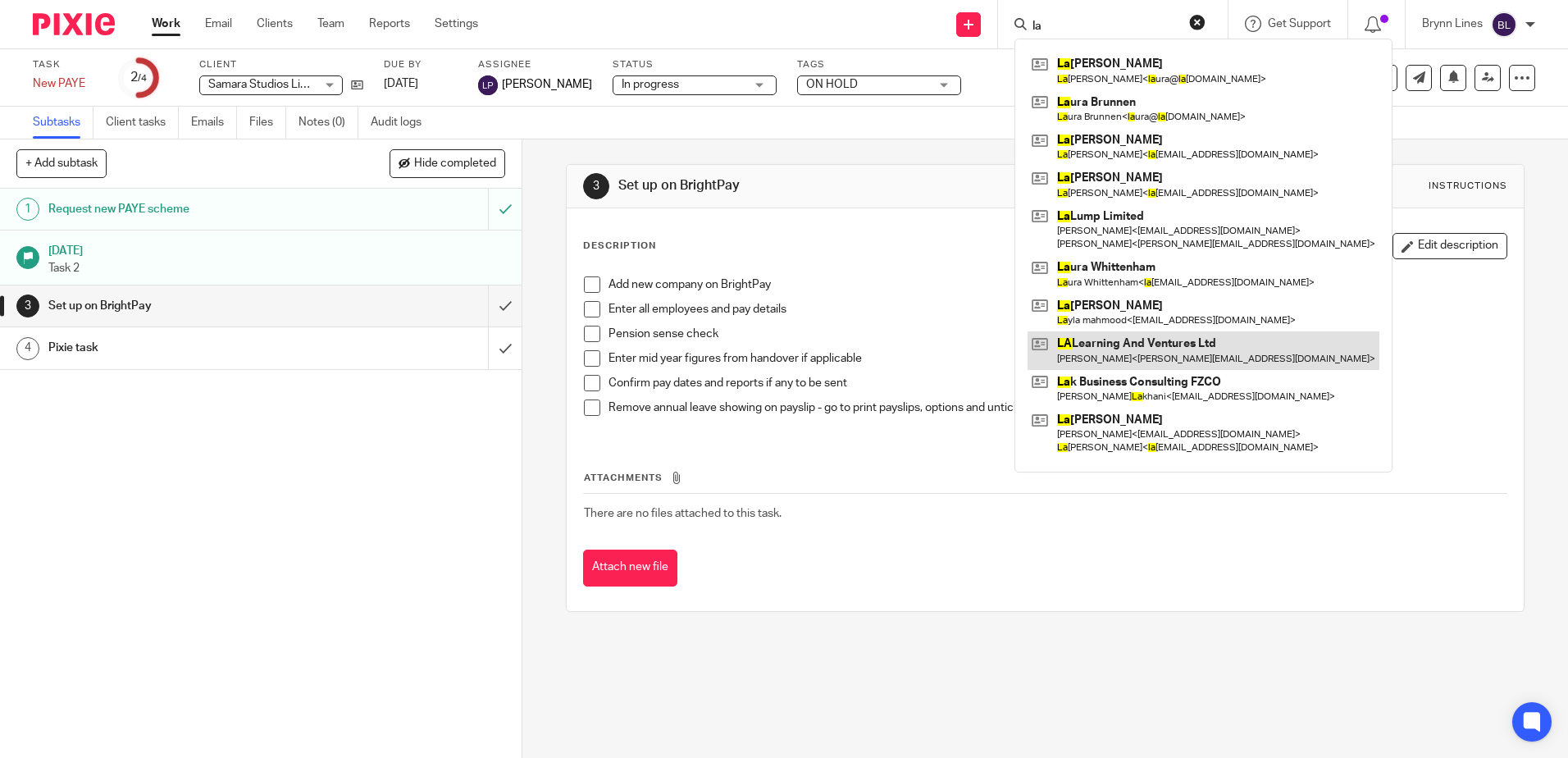
type input "la"
click at [1184, 349] on link at bounding box center [1203, 350] width 352 height 38
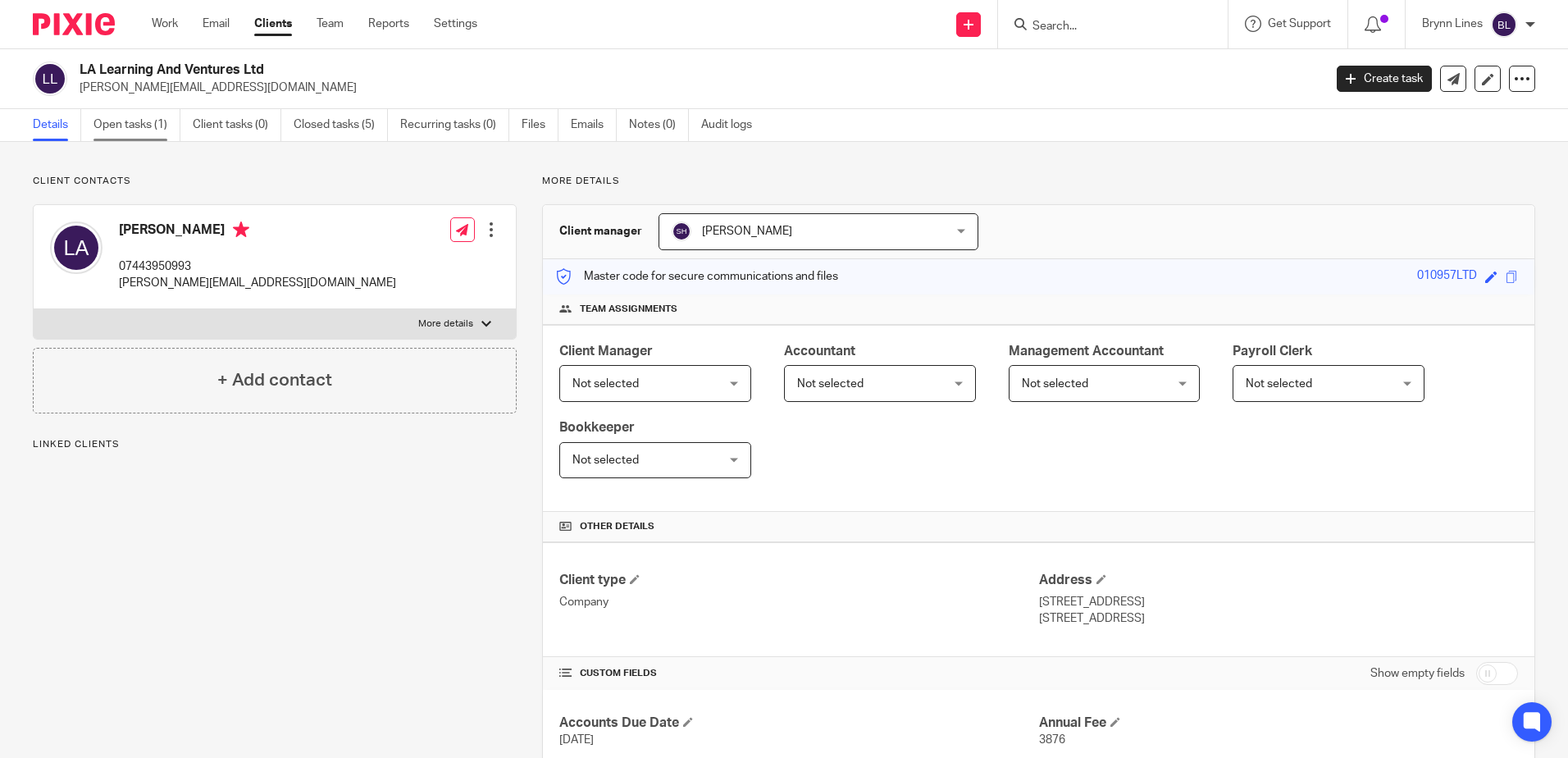
click at [135, 129] on link "Open tasks (1)" at bounding box center [136, 125] width 87 height 32
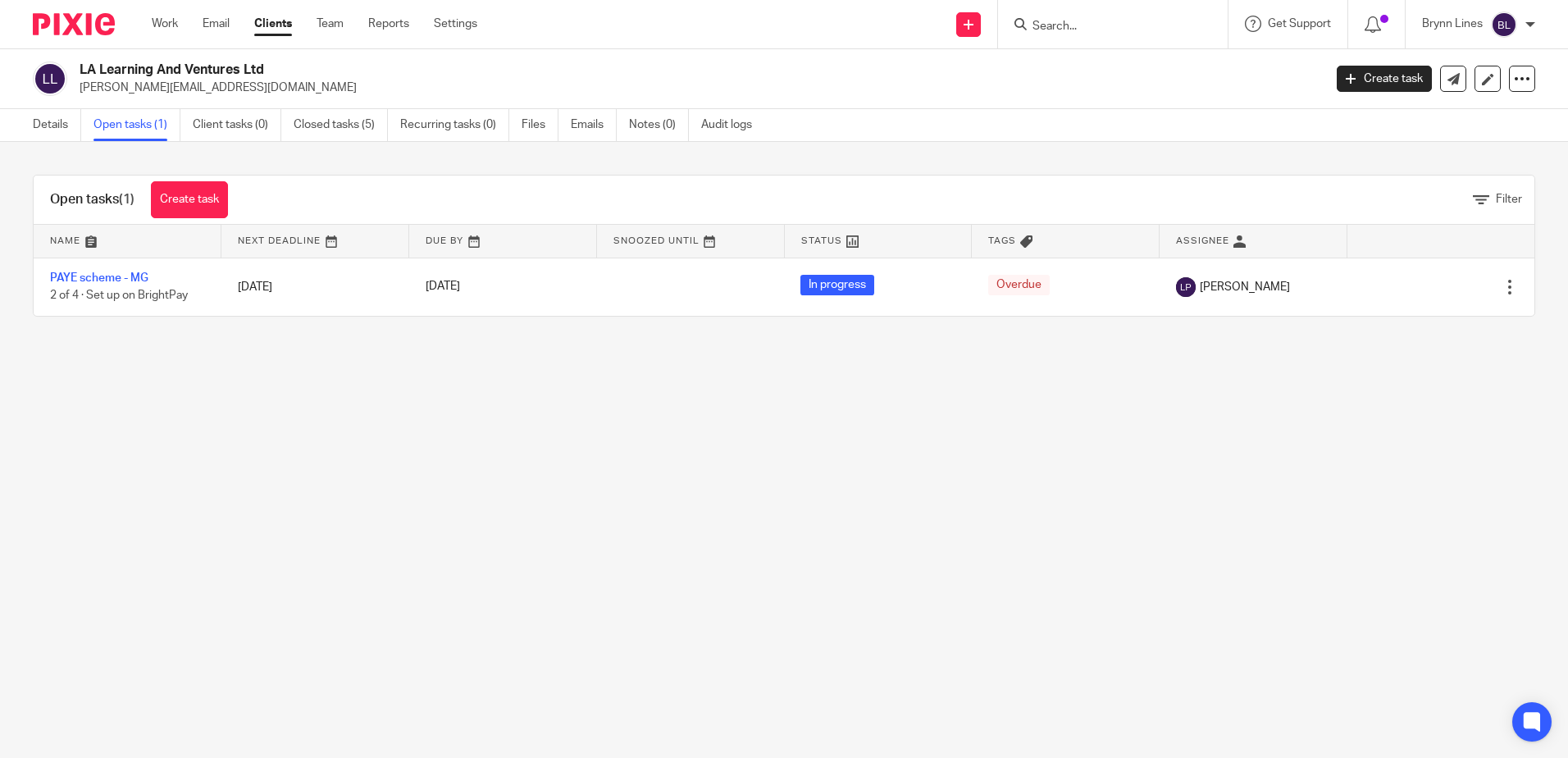
drag, startPoint x: 1070, startPoint y: 4, endPoint x: 1051, endPoint y: 41, distance: 41.6
click at [1070, 7] on div at bounding box center [1113, 24] width 230 height 49
click at [1059, 32] on input "Search" at bounding box center [1104, 27] width 148 height 15
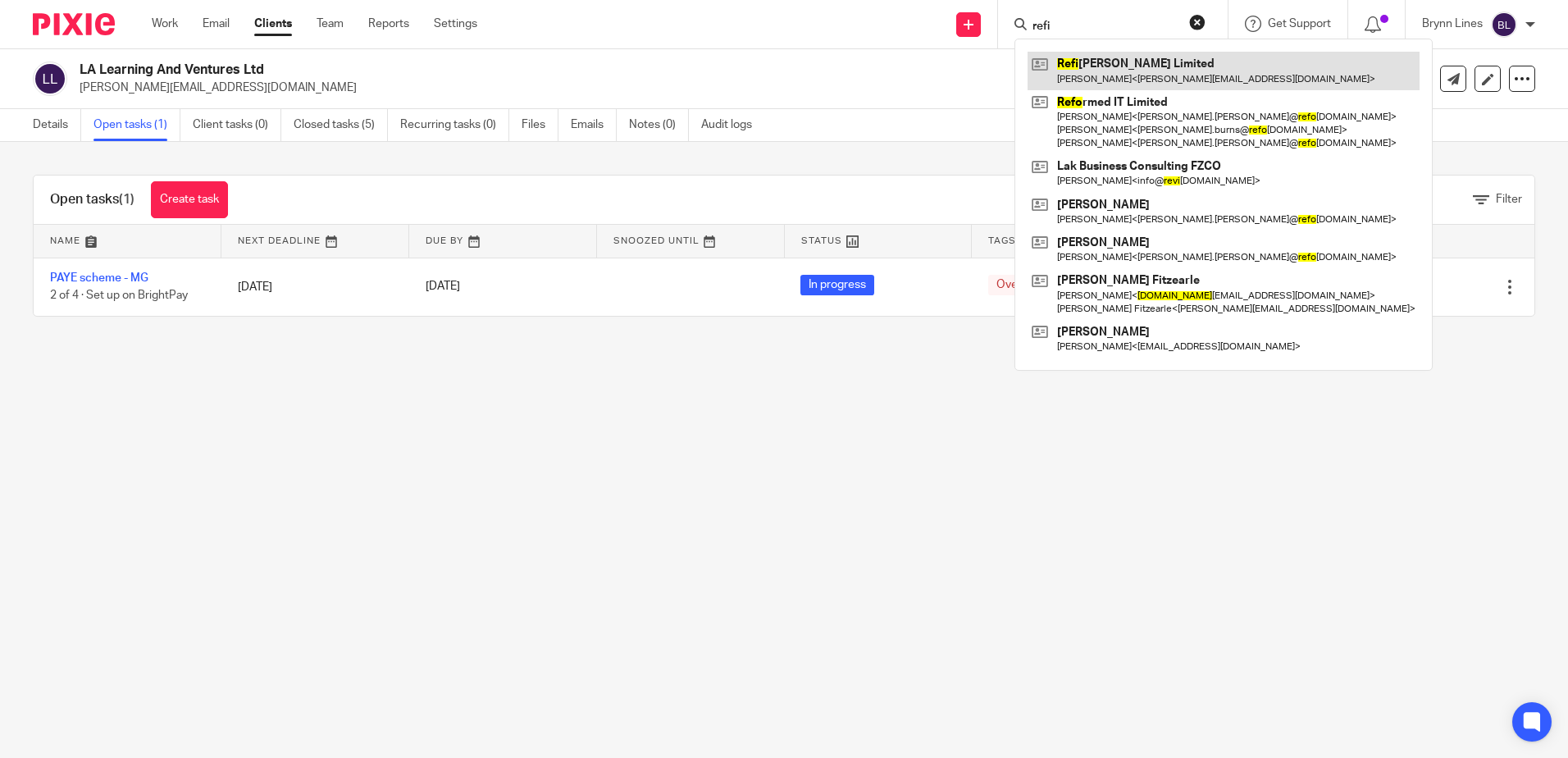
type input "refi"
click at [1090, 69] on link at bounding box center [1223, 70] width 392 height 38
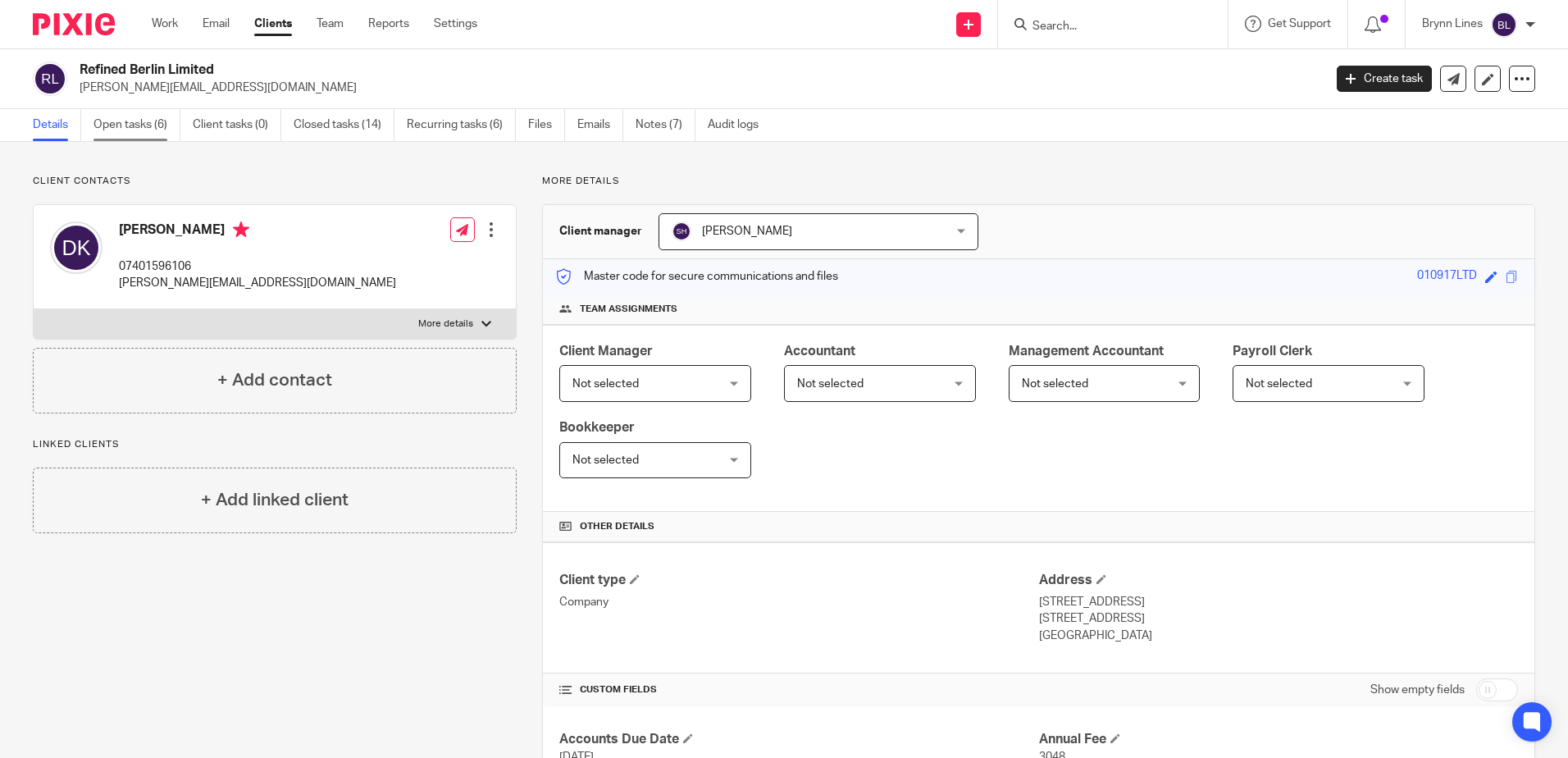
click at [105, 135] on link "Open tasks (6)" at bounding box center [136, 125] width 87 height 32
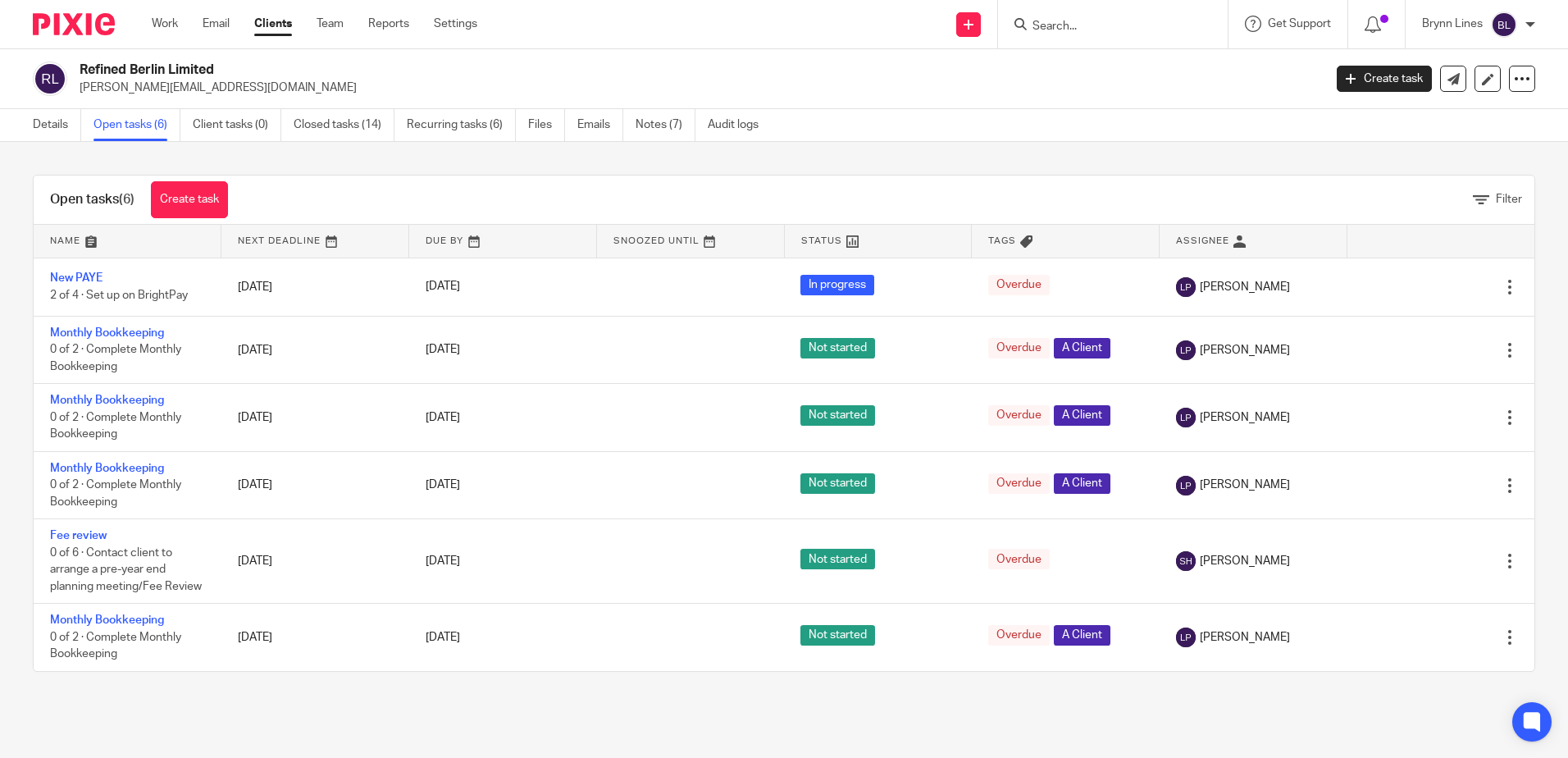
click at [1119, 33] on input "Search" at bounding box center [1104, 27] width 148 height 15
type input "rlm"
drag, startPoint x: 1085, startPoint y: 26, endPoint x: 884, endPoint y: 32, distance: 201.1
click at [884, 32] on div "Send new email Create task Add client rlm No results found. Try searching for t…" at bounding box center [1034, 24] width 1065 height 49
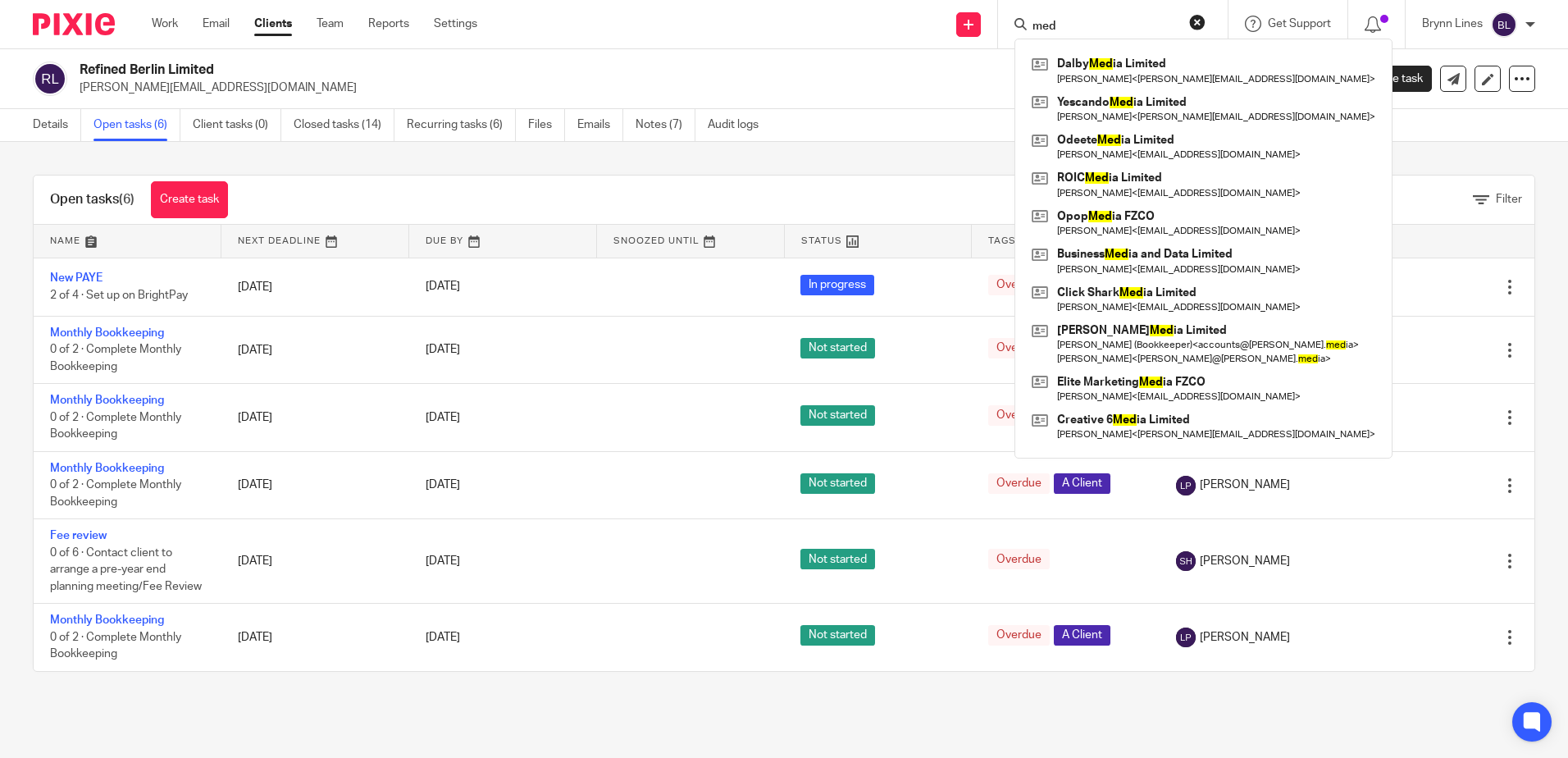
drag, startPoint x: 1050, startPoint y: 26, endPoint x: 980, endPoint y: 26, distance: 70.0
click at [1036, 26] on input "med" at bounding box center [1104, 27] width 148 height 15
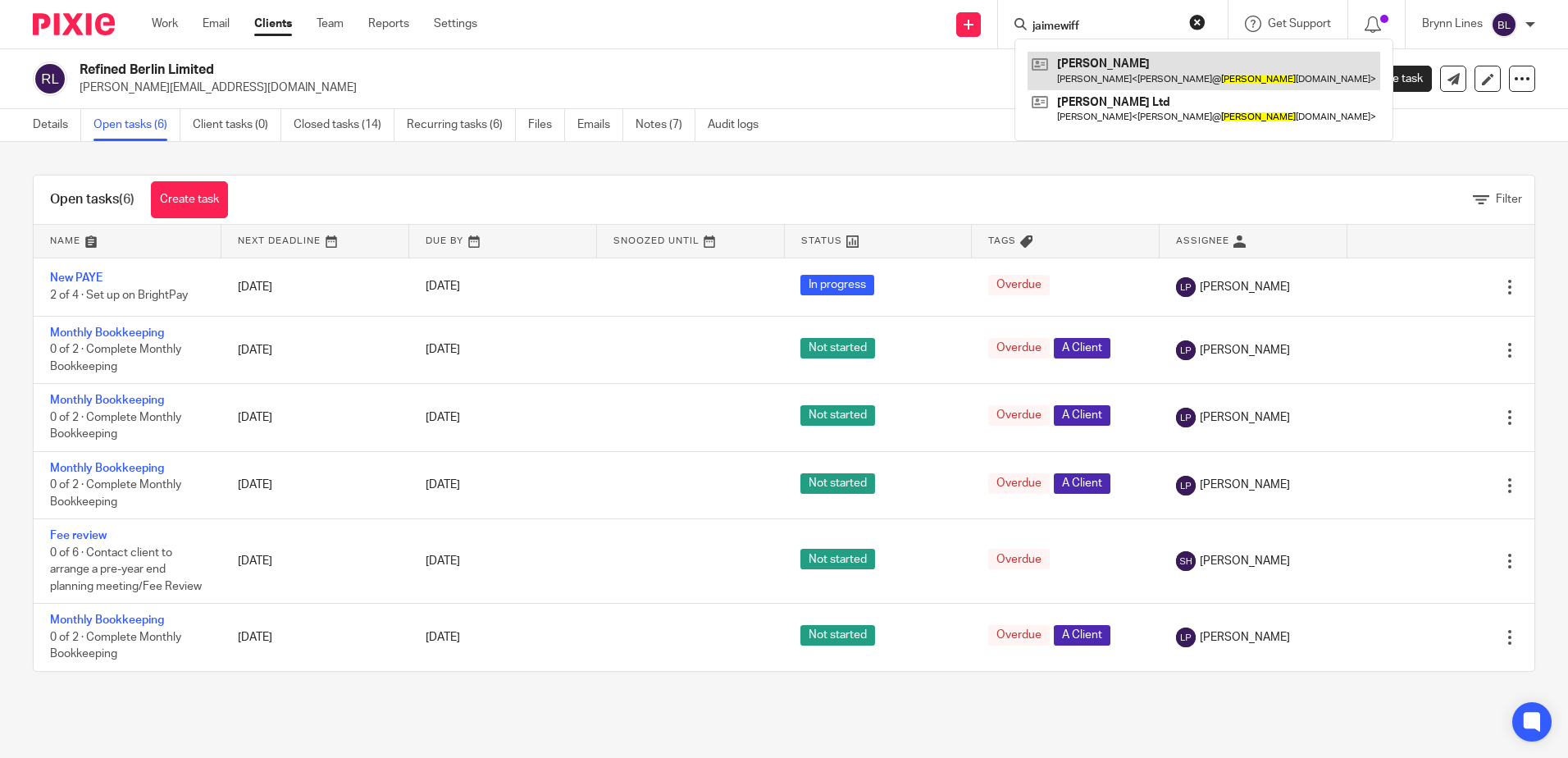
type input "jaimewiff"
click at [1125, 63] on link at bounding box center [1203, 70] width 353 height 38
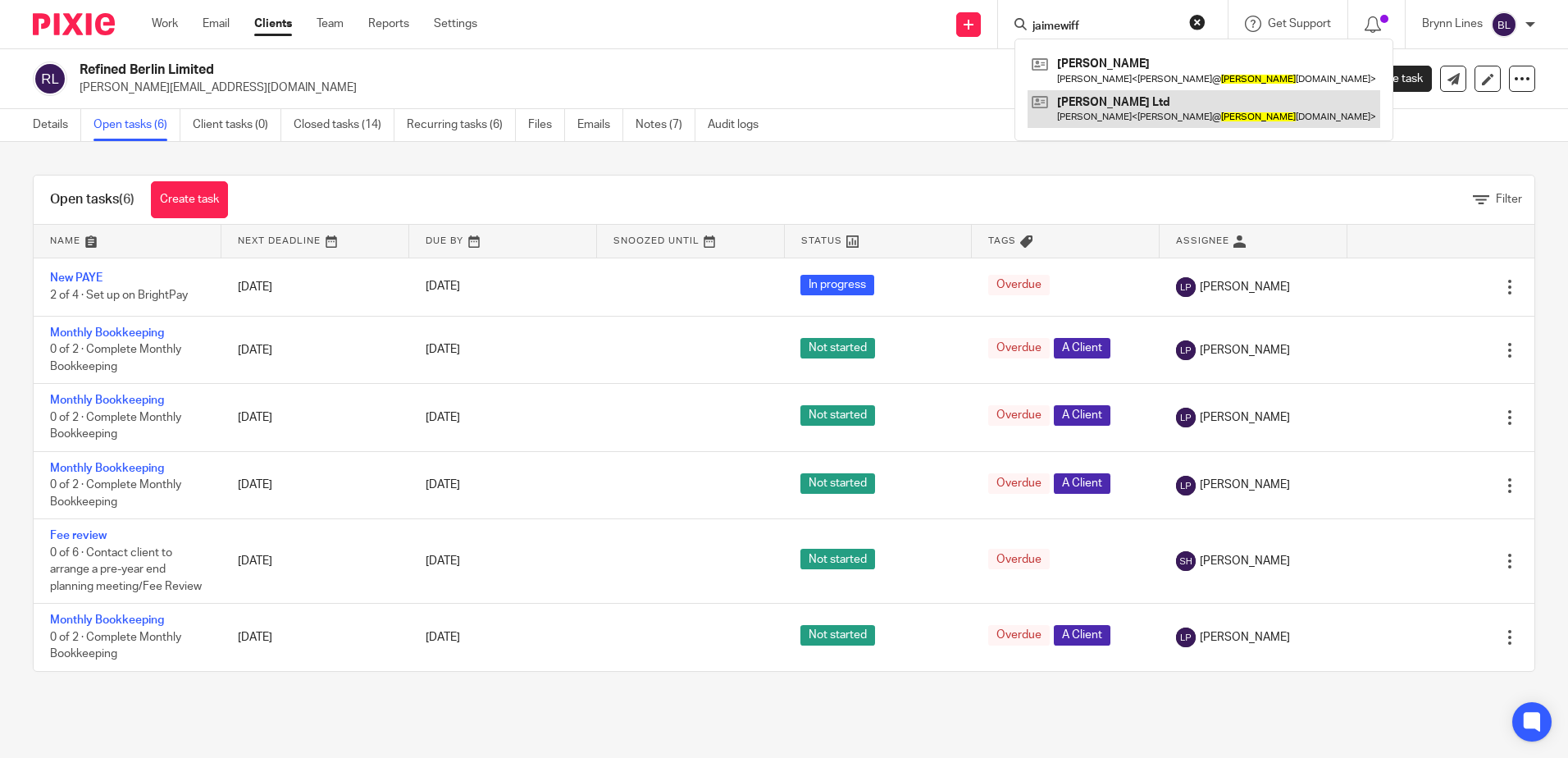
click at [1118, 117] on link at bounding box center [1203, 109] width 353 height 38
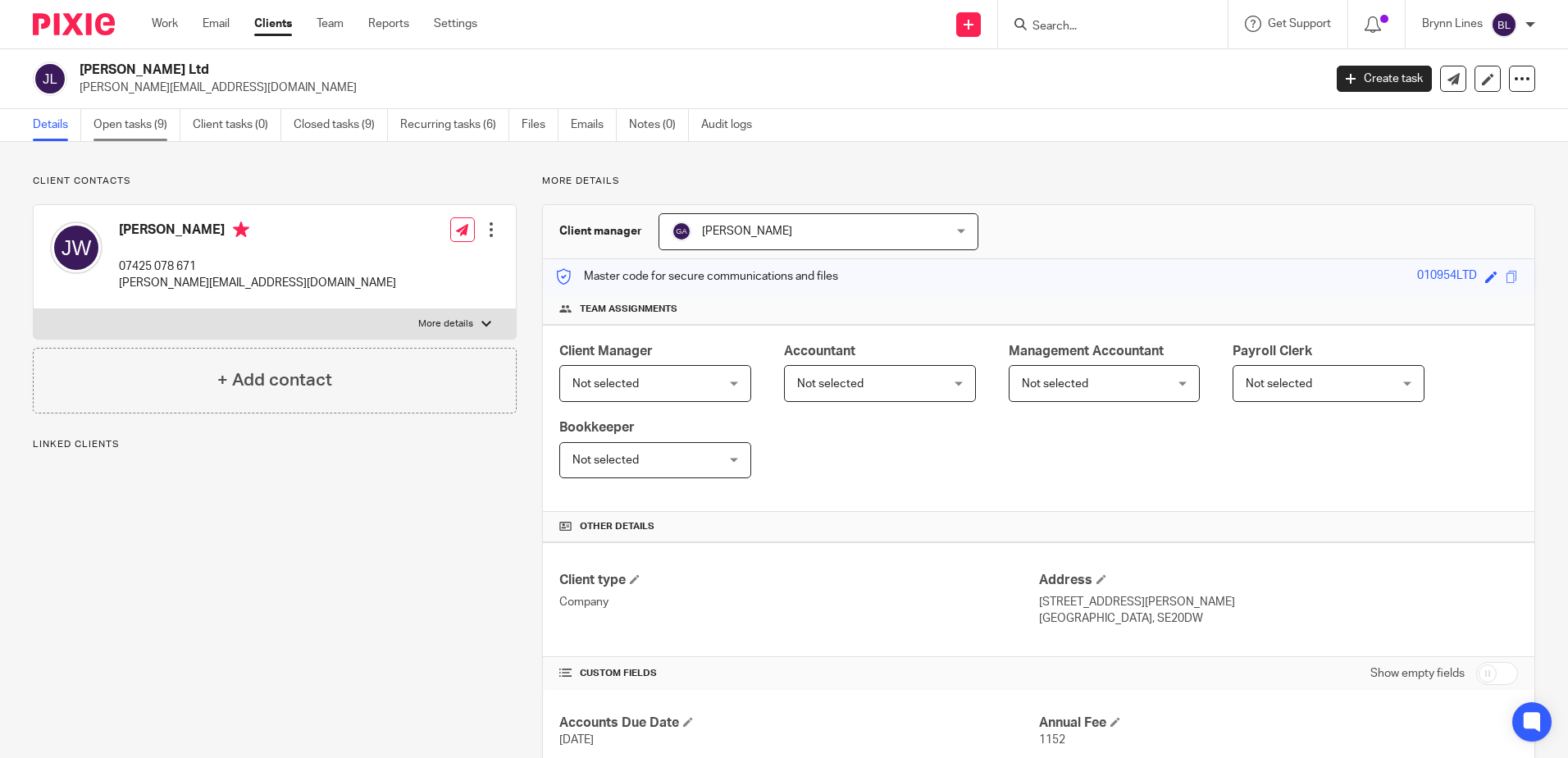
click at [113, 127] on link "Open tasks (9)" at bounding box center [136, 125] width 87 height 32
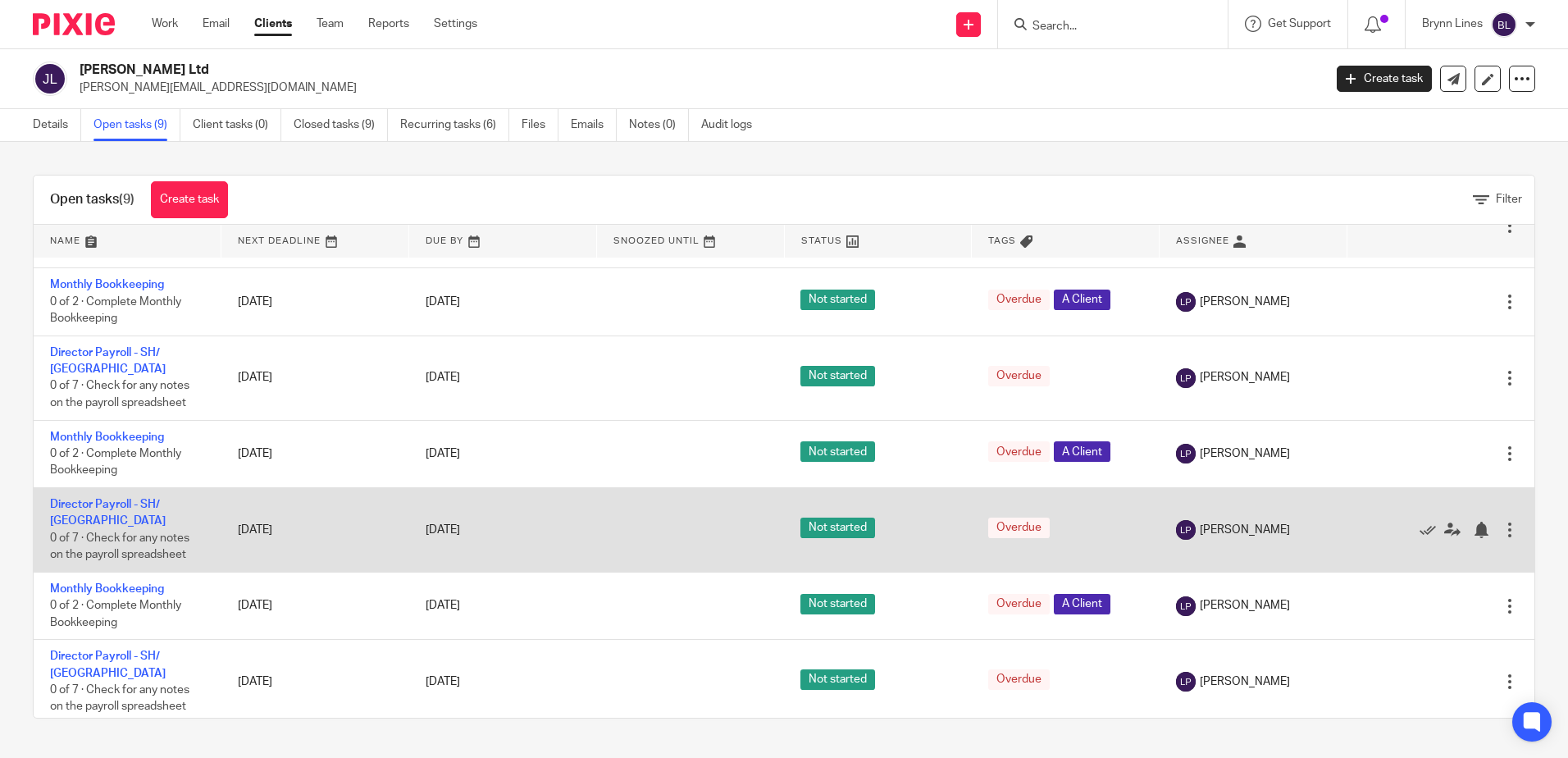
scroll to position [149, 0]
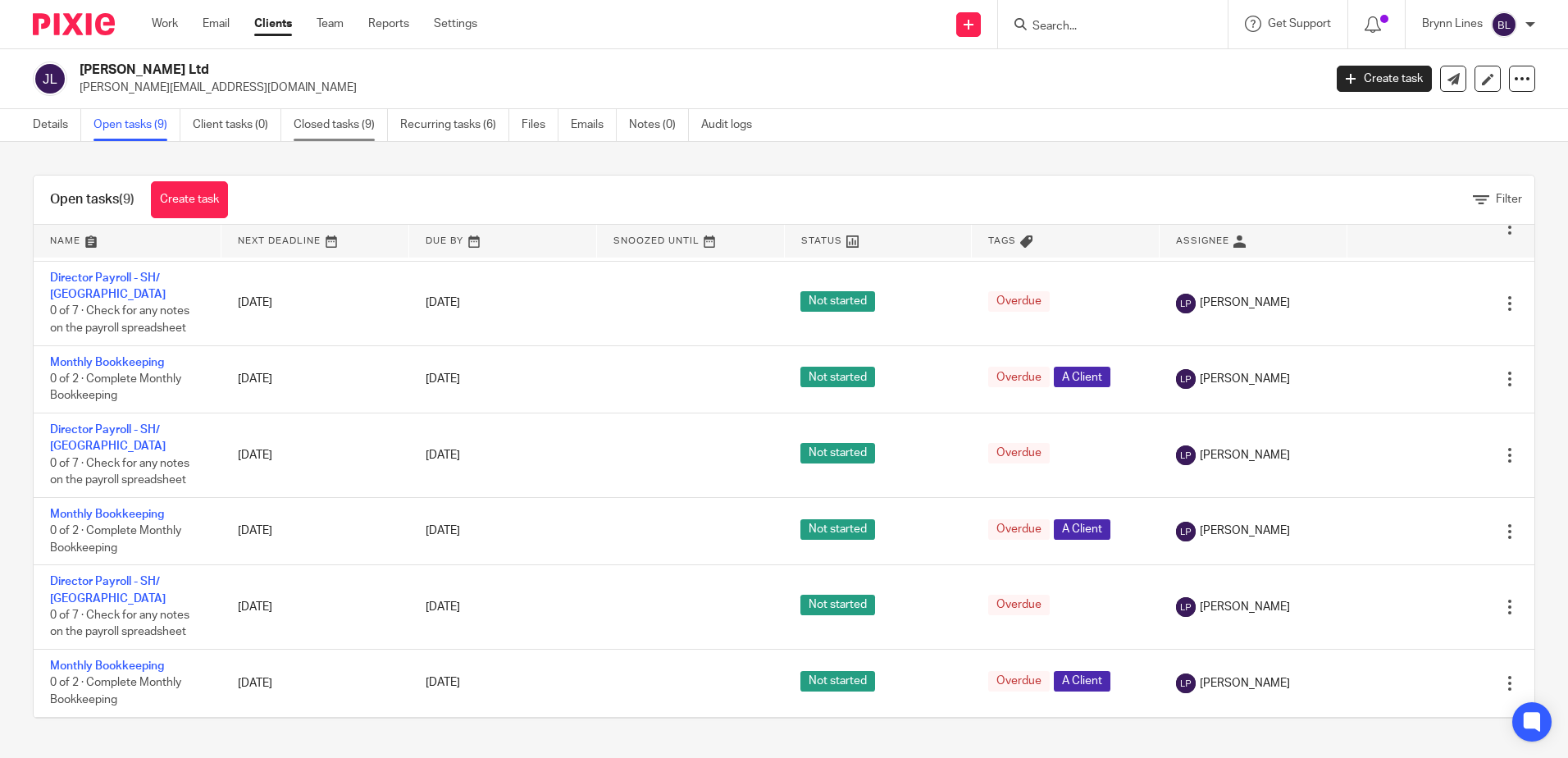
click at [340, 125] on link "Closed tasks (9)" at bounding box center [341, 125] width 94 height 32
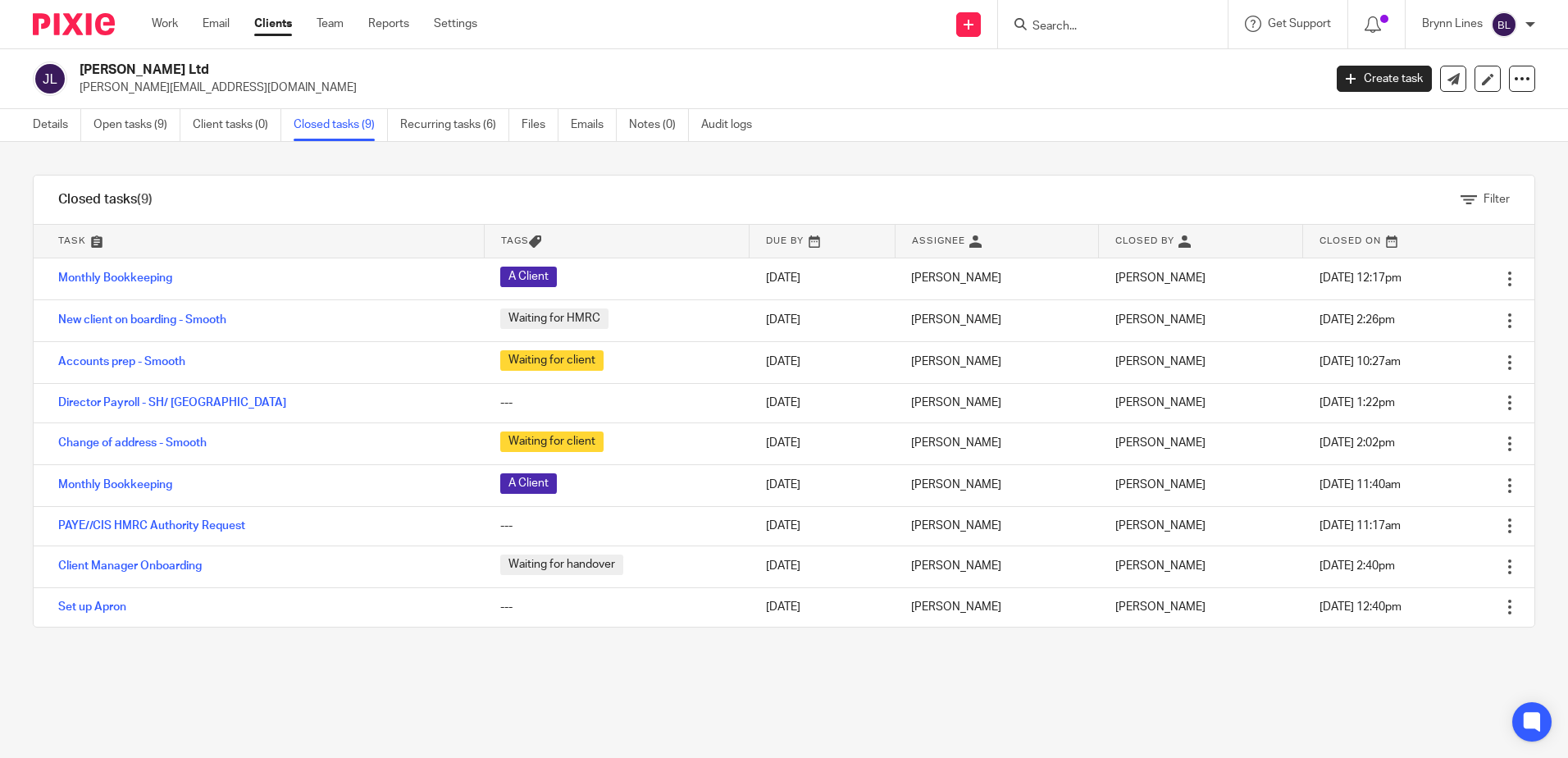
click at [1049, 17] on form at bounding box center [1118, 24] width 174 height 21
click at [1059, 25] on input "Search" at bounding box center [1104, 27] width 148 height 15
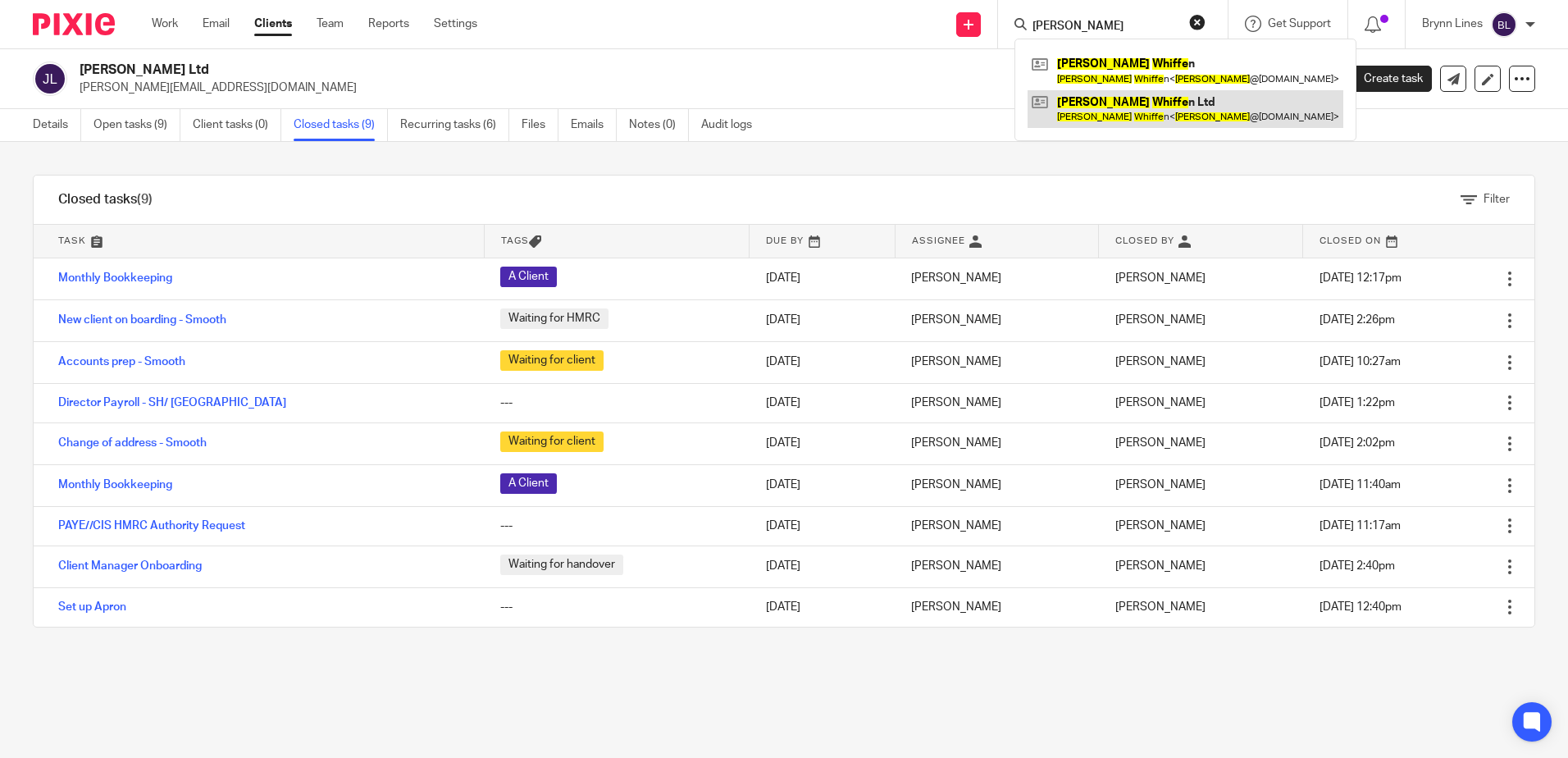
type input "jaime wiffe"
click at [1113, 101] on link at bounding box center [1185, 109] width 316 height 38
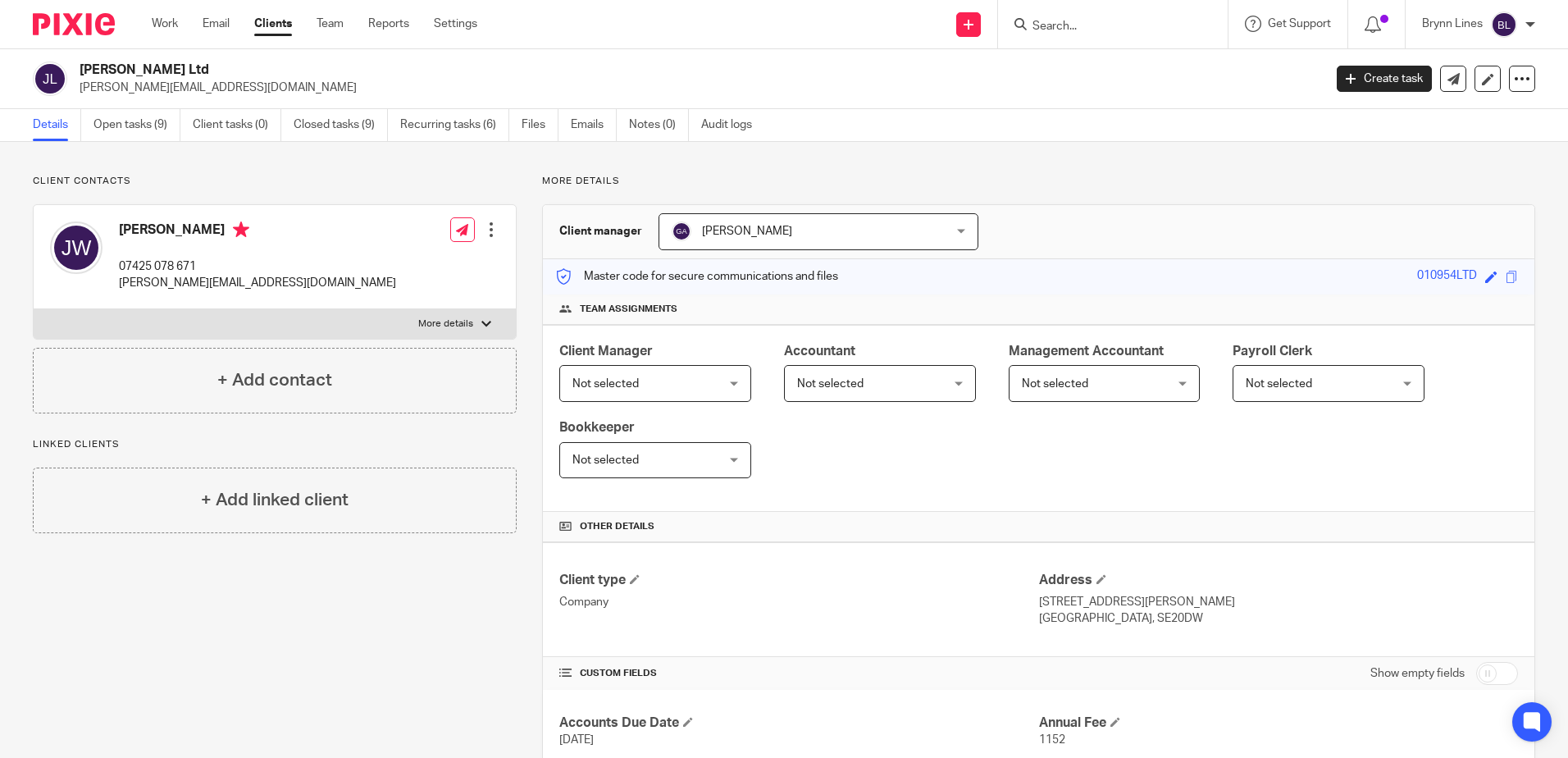
click at [1131, 36] on div at bounding box center [1113, 24] width 230 height 49
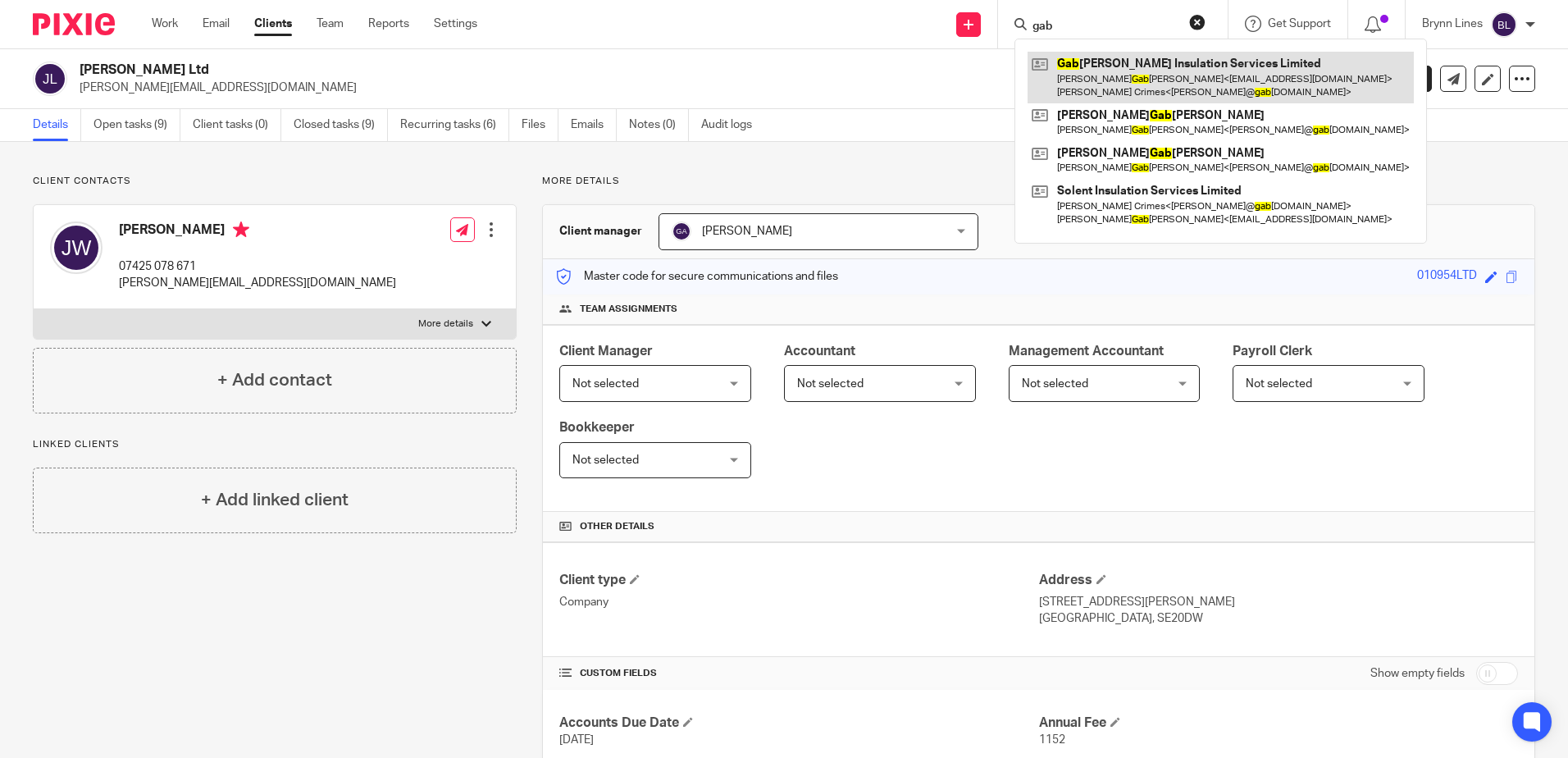
type input "gab"
click at [1114, 65] on link at bounding box center [1220, 76] width 386 height 50
click at [1114, 66] on link at bounding box center [1220, 76] width 386 height 50
click at [1113, 74] on link at bounding box center [1220, 76] width 386 height 50
click at [1064, 64] on link at bounding box center [1220, 76] width 386 height 50
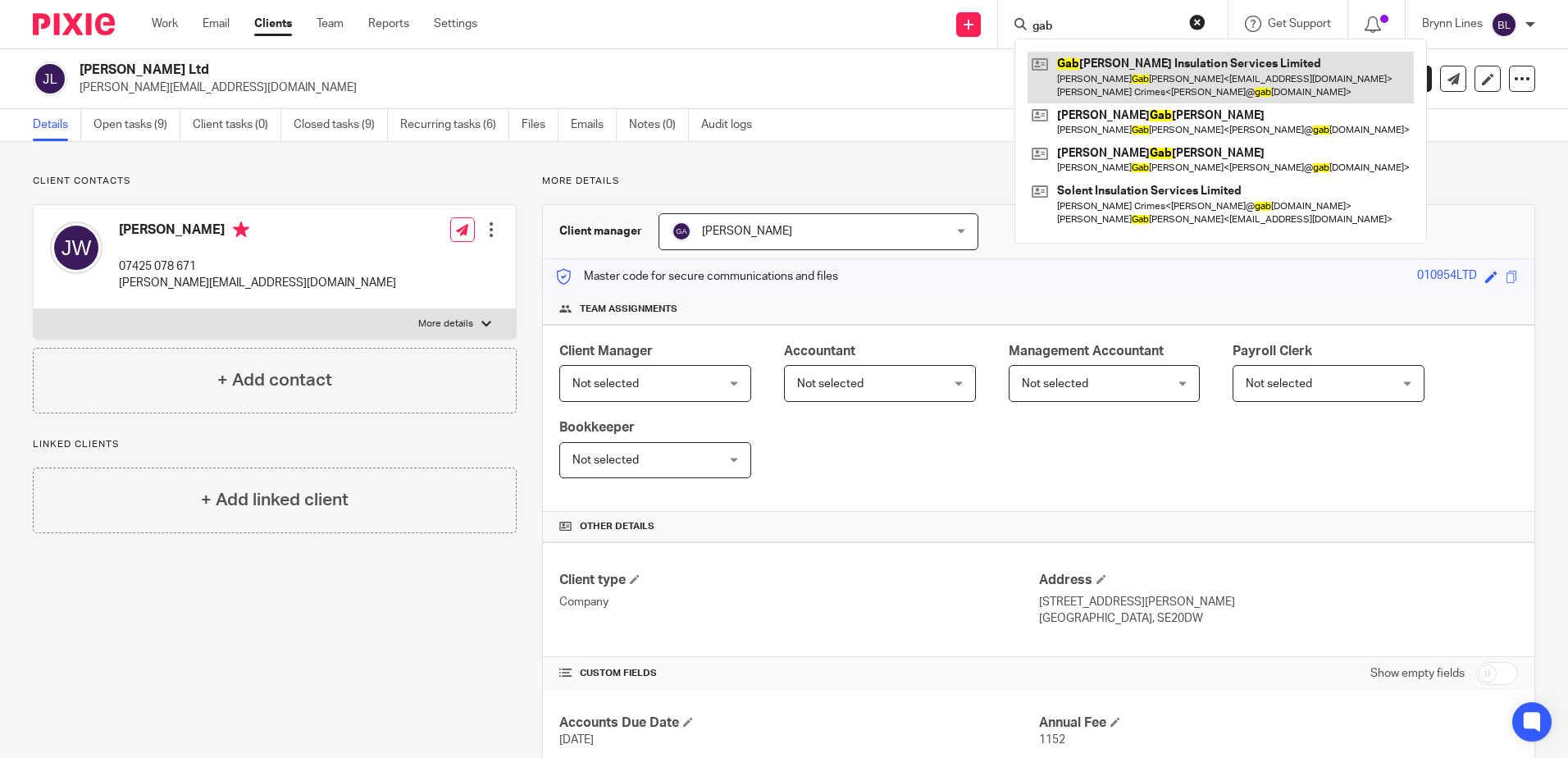
click at [1063, 61] on link at bounding box center [1220, 76] width 386 height 50
click at [1043, 71] on link at bounding box center [1220, 76] width 386 height 50
click at [1090, 69] on link at bounding box center [1220, 76] width 386 height 50
click at [1175, 78] on link at bounding box center [1220, 76] width 386 height 50
click at [1175, 77] on link at bounding box center [1220, 76] width 386 height 50
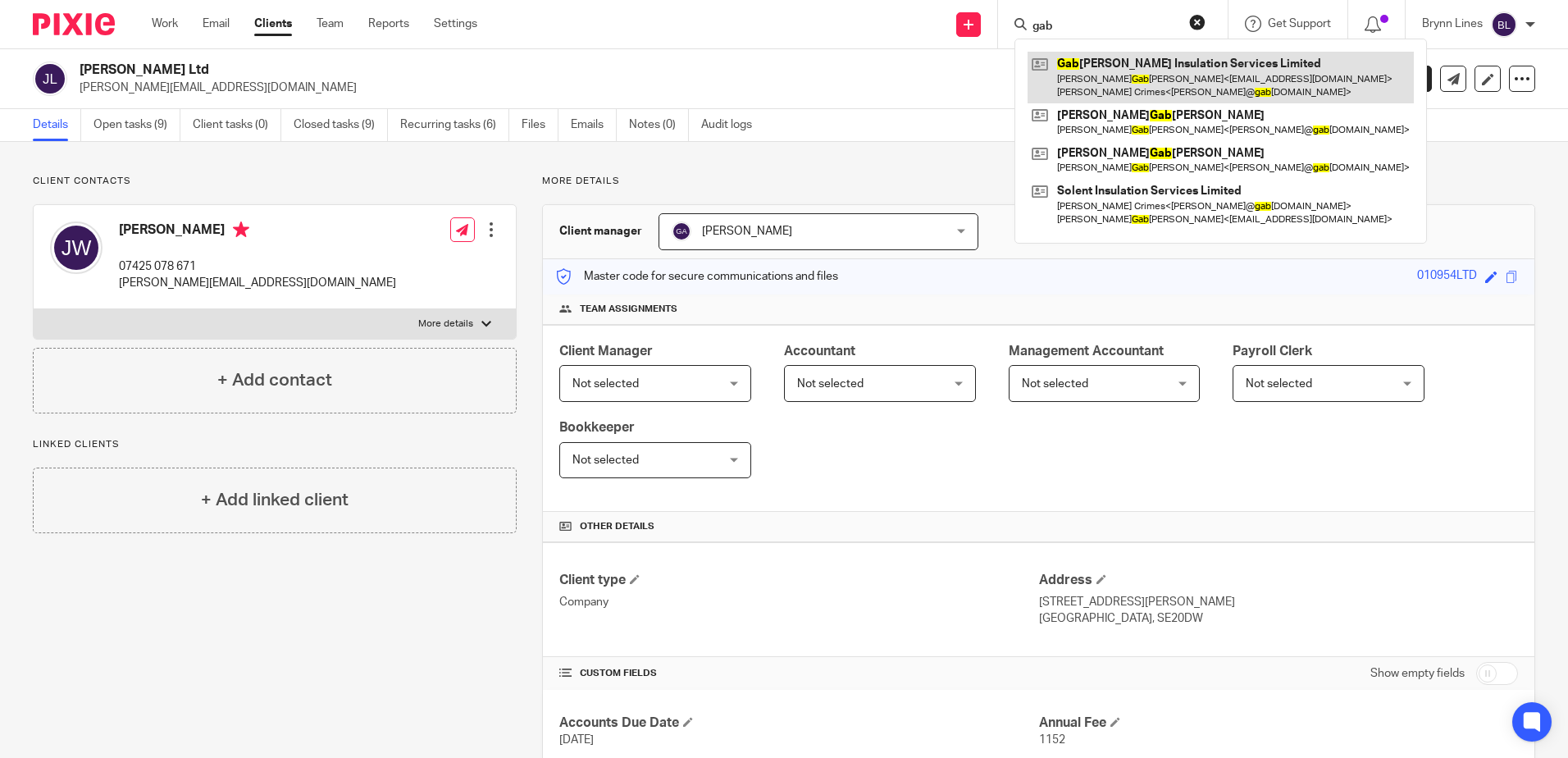
click at [1110, 68] on link at bounding box center [1220, 76] width 386 height 50
click at [1112, 61] on link at bounding box center [1220, 76] width 386 height 50
click at [1113, 61] on link at bounding box center [1220, 76] width 386 height 50
click at [1078, 69] on link at bounding box center [1220, 76] width 386 height 50
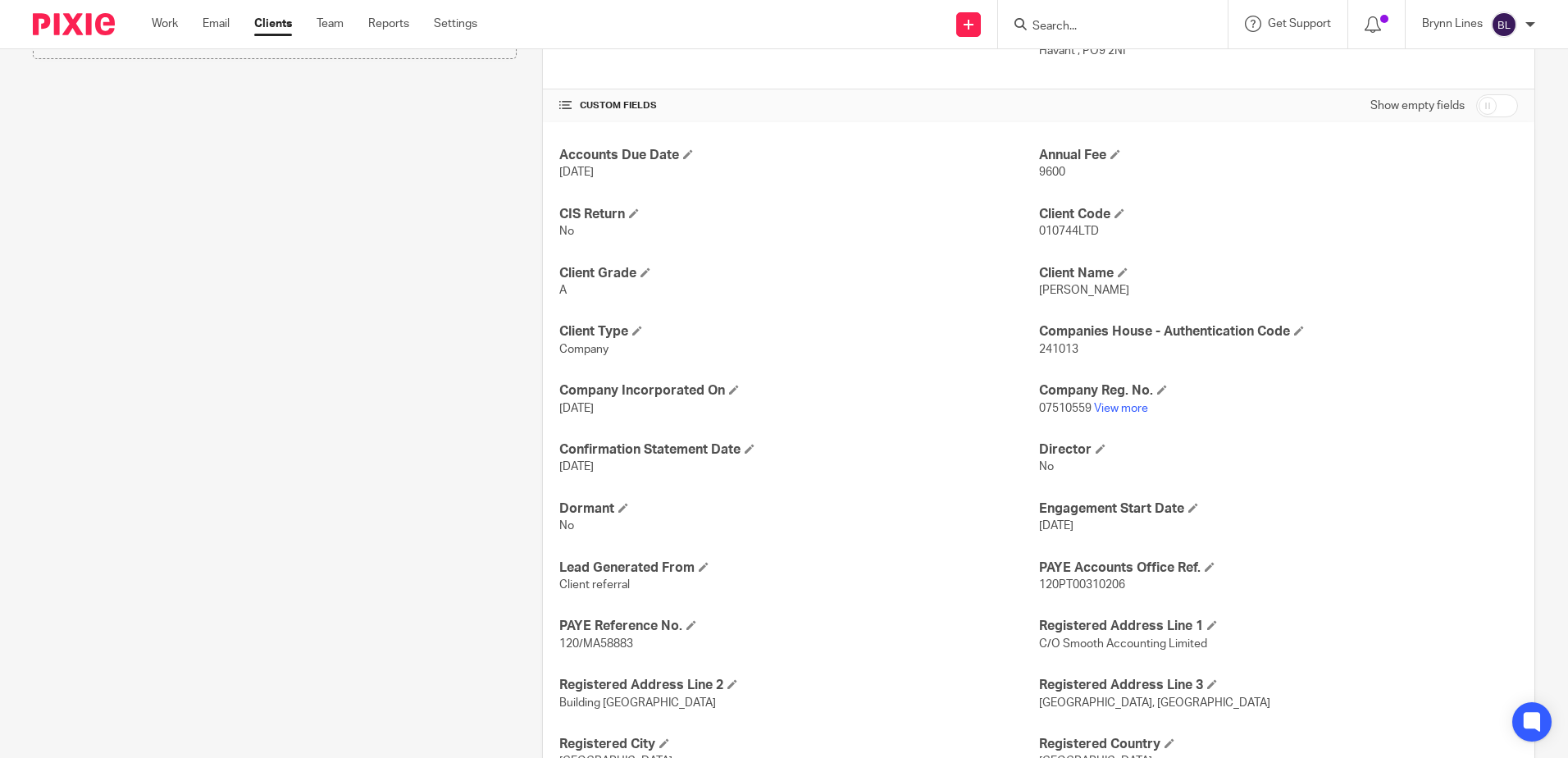
scroll to position [574, 0]
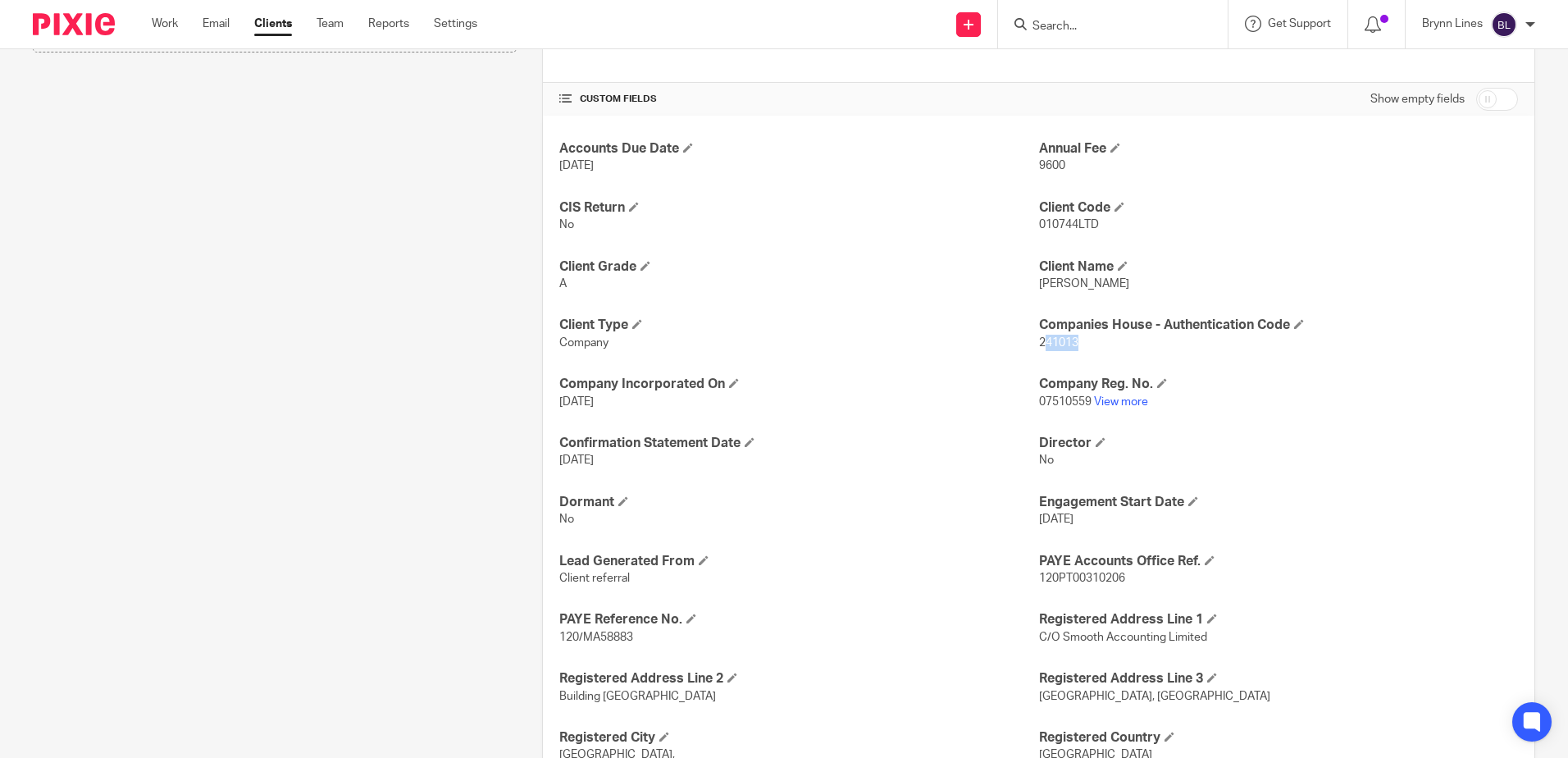
drag, startPoint x: 1034, startPoint y: 342, endPoint x: 1044, endPoint y: 348, distance: 11.7
click at [1066, 349] on p "241013" at bounding box center [1278, 343] width 479 height 17
drag, startPoint x: 1028, startPoint y: 342, endPoint x: 1062, endPoint y: 348, distance: 34.5
click at [1062, 348] on div "Accounts Due Date [DATE] Annual Fee 9600 CIS Return No Client Code 010744LTD Cl…" at bounding box center [1038, 717] width 991 height 1202
drag, startPoint x: 1068, startPoint y: 347, endPoint x: 1079, endPoint y: 344, distance: 11.4
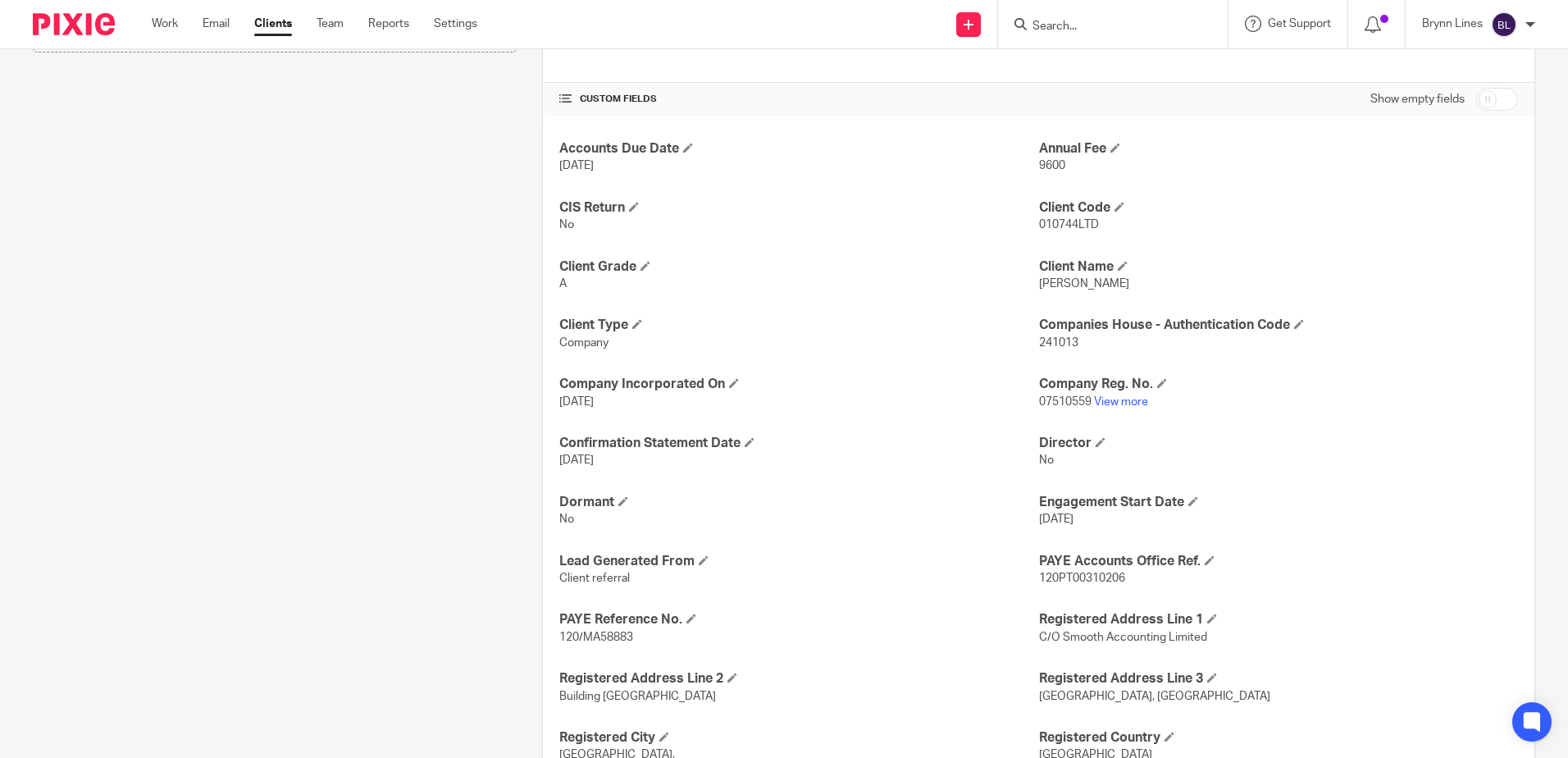
click at [1070, 346] on p "241013" at bounding box center [1278, 343] width 479 height 17
drag, startPoint x: 1079, startPoint y: 344, endPoint x: 1032, endPoint y: 347, distance: 47.1
click at [1039, 347] on p "241013" at bounding box center [1278, 343] width 479 height 17
copy span "241013"
